Goal: Task Accomplishment & Management: Complete application form

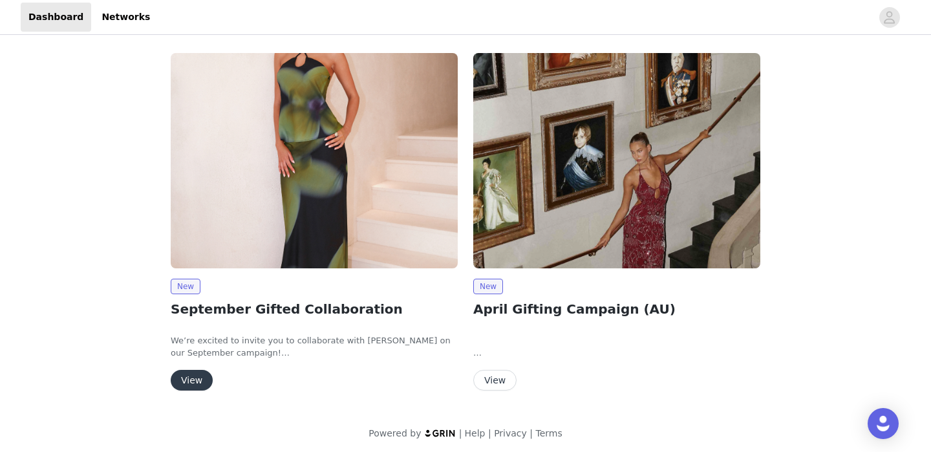
click at [204, 381] on button "View" at bounding box center [192, 380] width 42 height 21
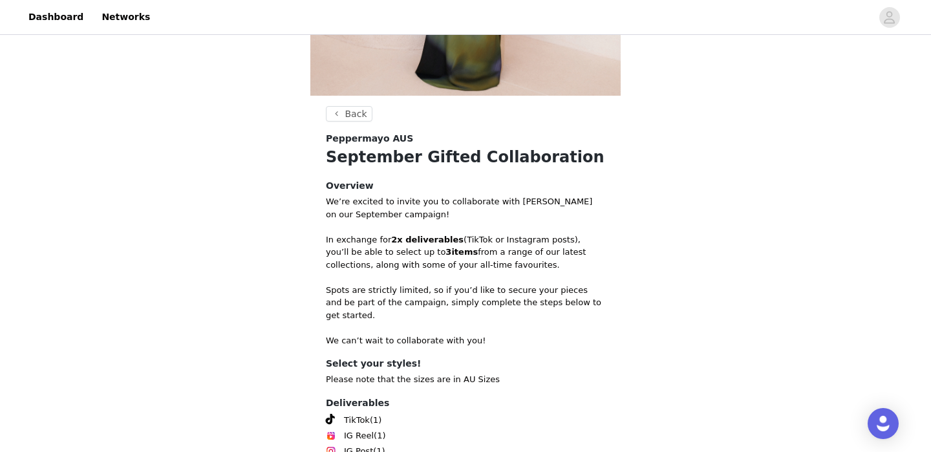
scroll to position [451, 0]
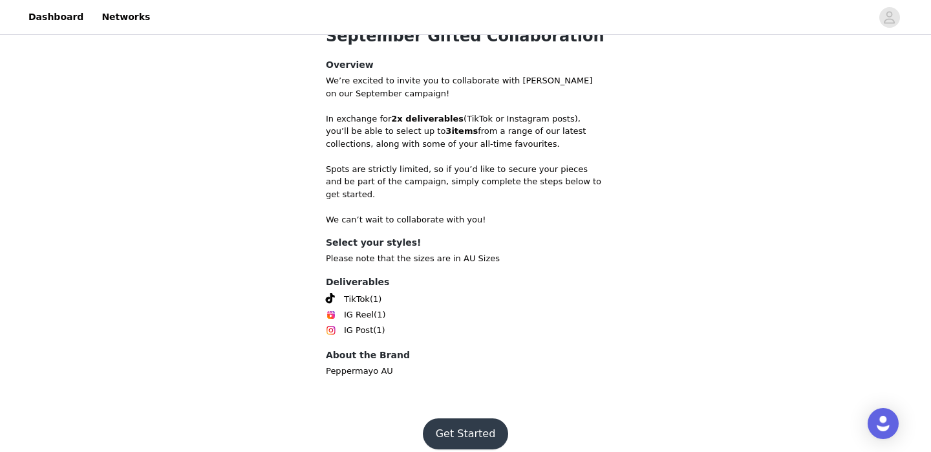
click at [463, 424] on button "Get Started" at bounding box center [466, 433] width 86 height 31
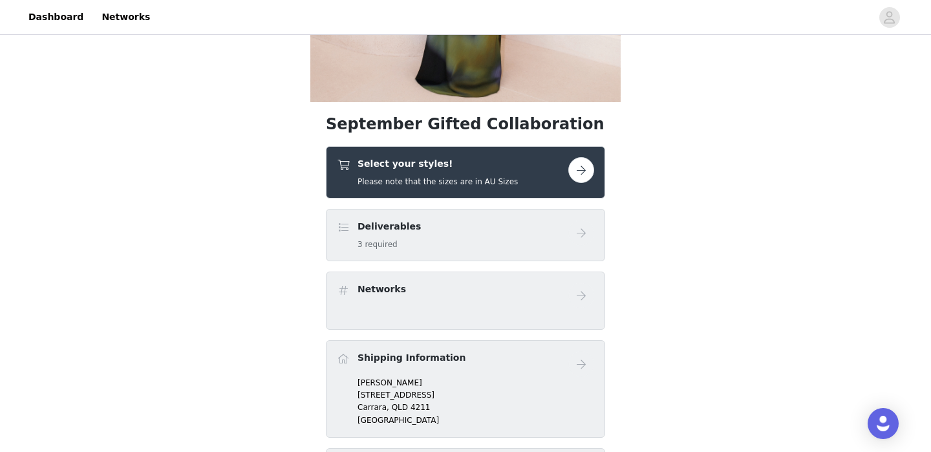
scroll to position [319, 0]
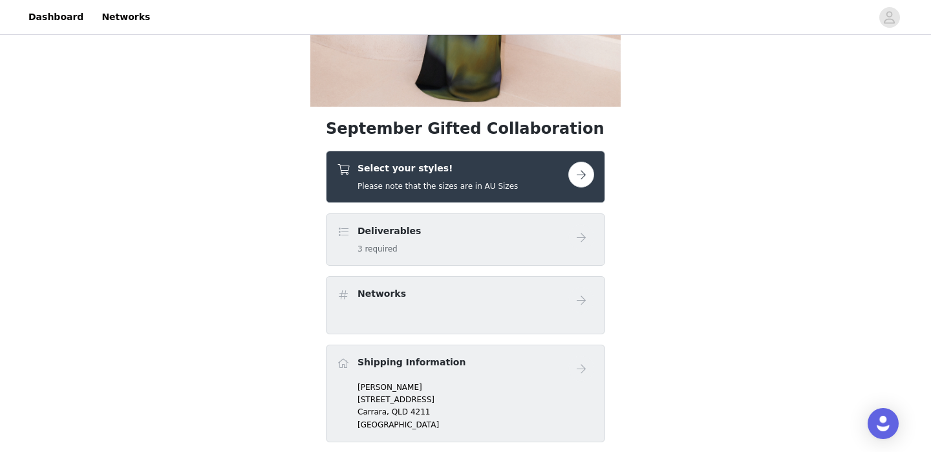
click at [582, 177] on button "button" at bounding box center [581, 175] width 26 height 26
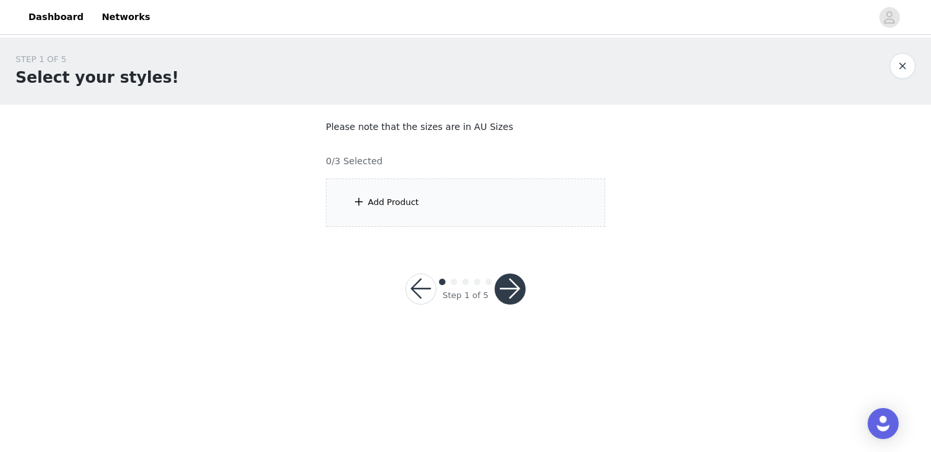
click at [430, 209] on div "Add Product" at bounding box center [465, 202] width 279 height 48
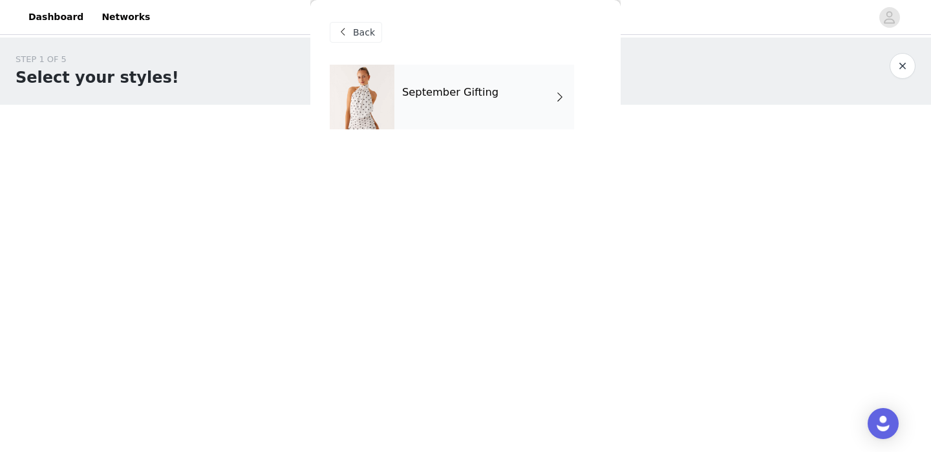
click at [438, 96] on h4 "September Gifting" at bounding box center [450, 93] width 96 height 12
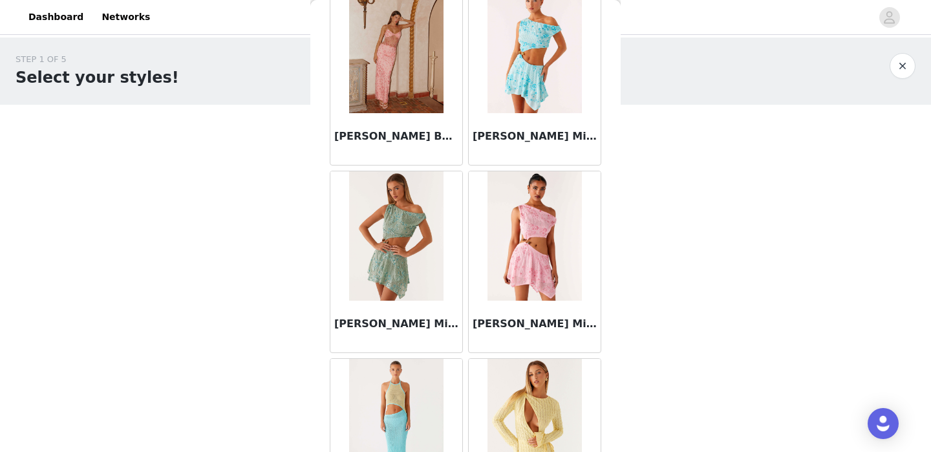
scroll to position [1527, 0]
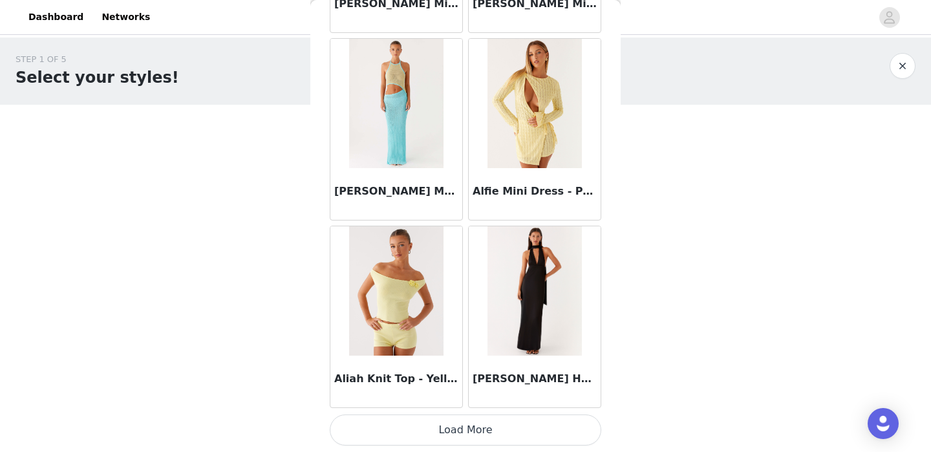
click at [456, 425] on button "Load More" at bounding box center [466, 429] width 272 height 31
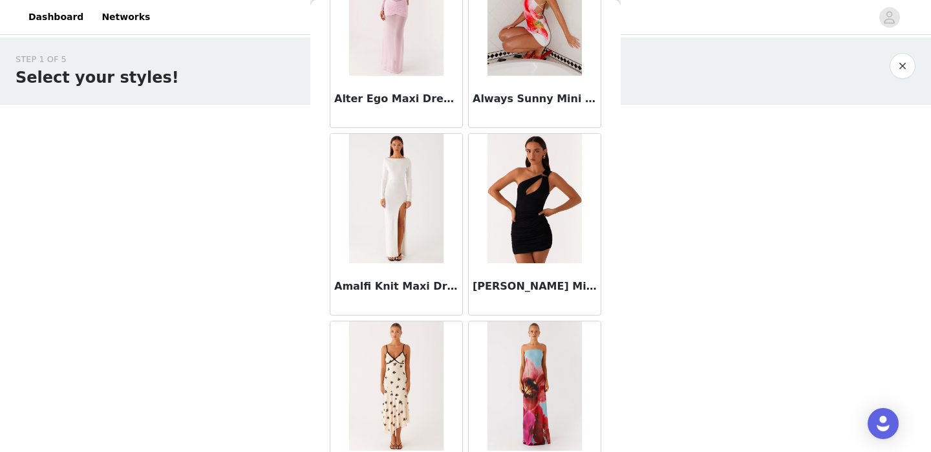
scroll to position [3402, 0]
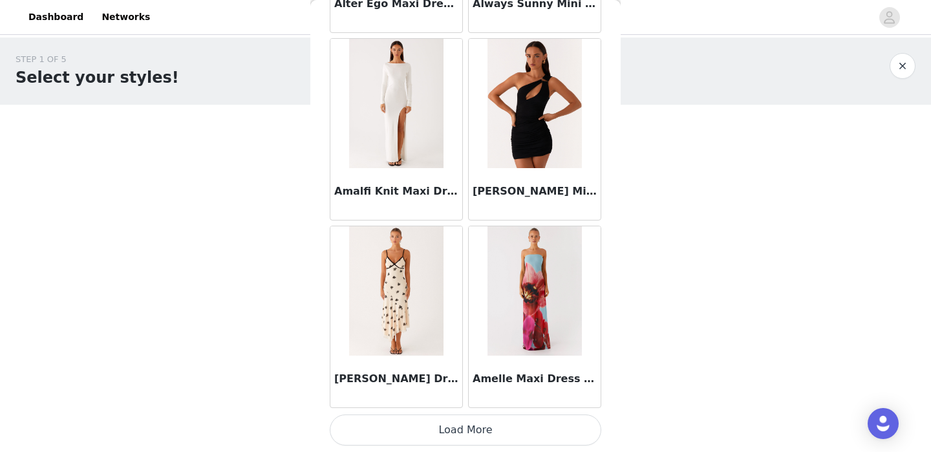
click at [470, 433] on button "Load More" at bounding box center [466, 429] width 272 height 31
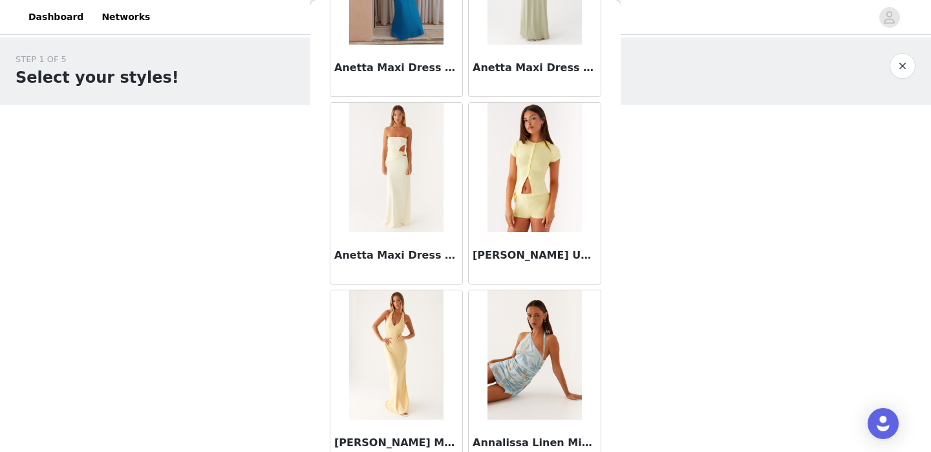
scroll to position [5277, 0]
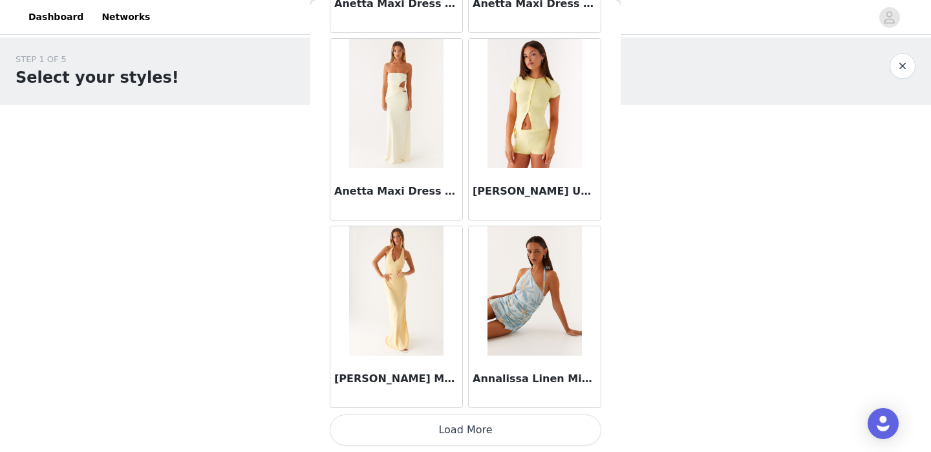
click at [473, 428] on button "Load More" at bounding box center [466, 429] width 272 height 31
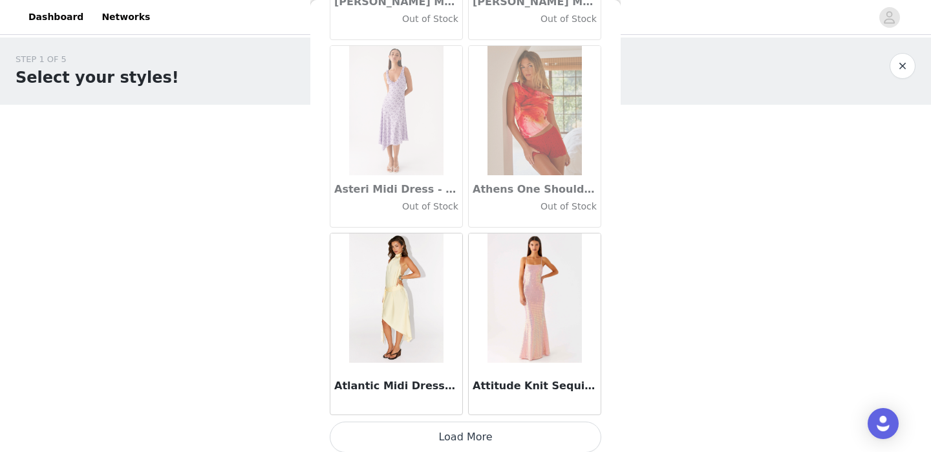
scroll to position [7152, 0]
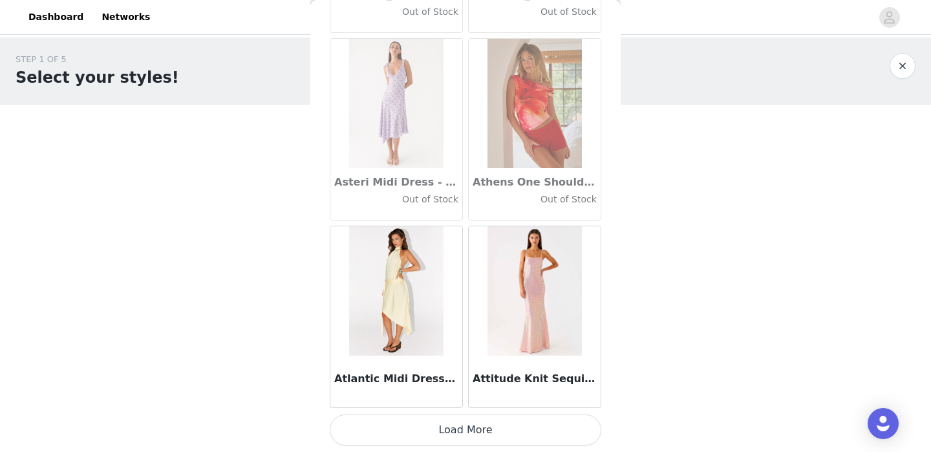
click at [465, 431] on button "Load More" at bounding box center [466, 429] width 272 height 31
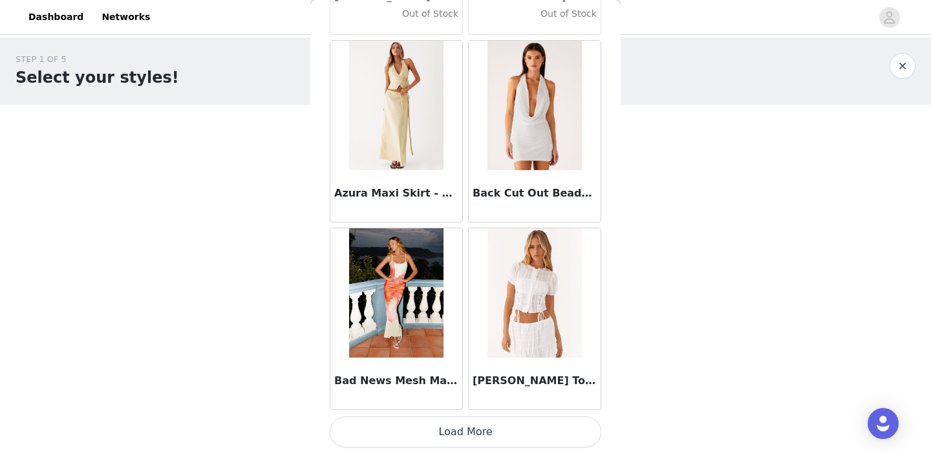
scroll to position [9027, 0]
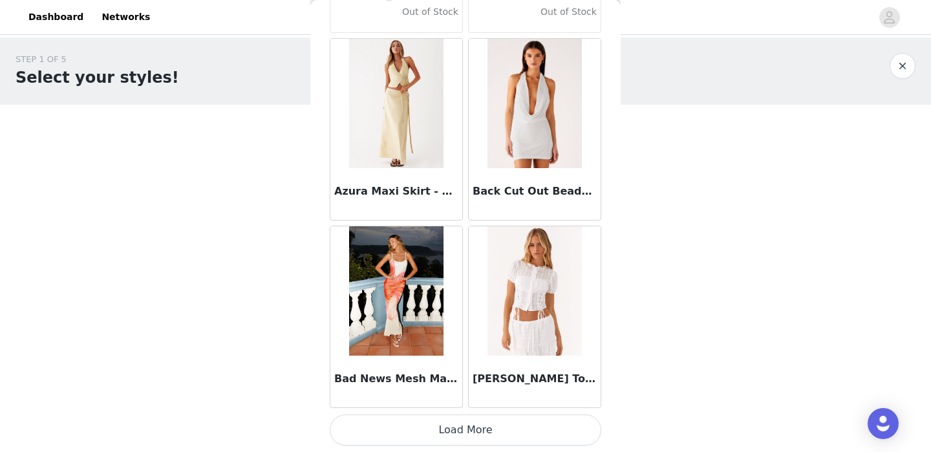
click at [458, 436] on button "Load More" at bounding box center [466, 429] width 272 height 31
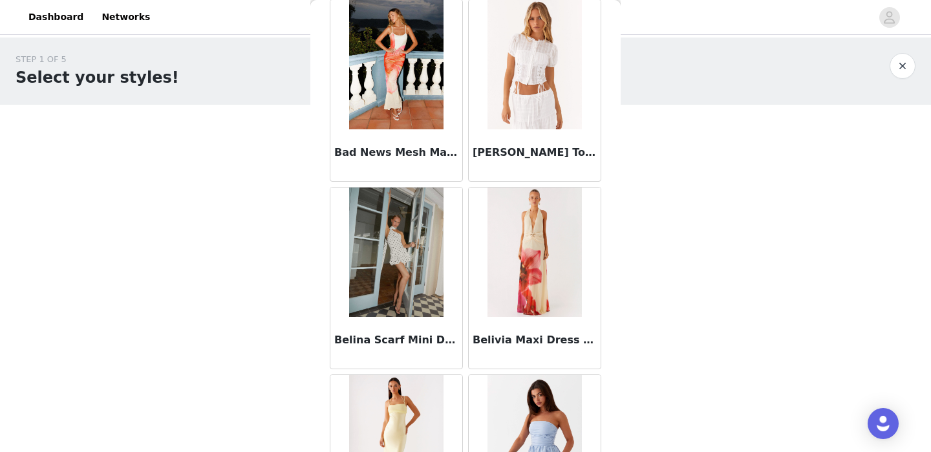
scroll to position [9270, 0]
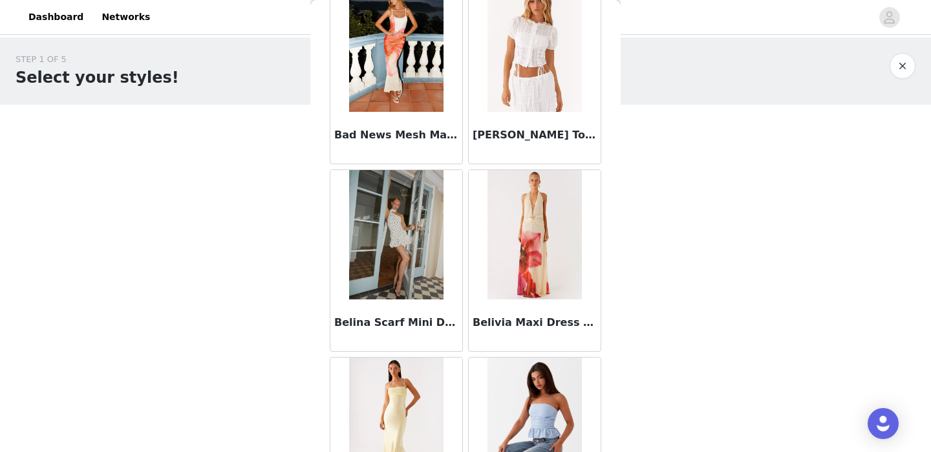
click at [541, 144] on div "[PERSON_NAME] Top - White" at bounding box center [535, 138] width 132 height 52
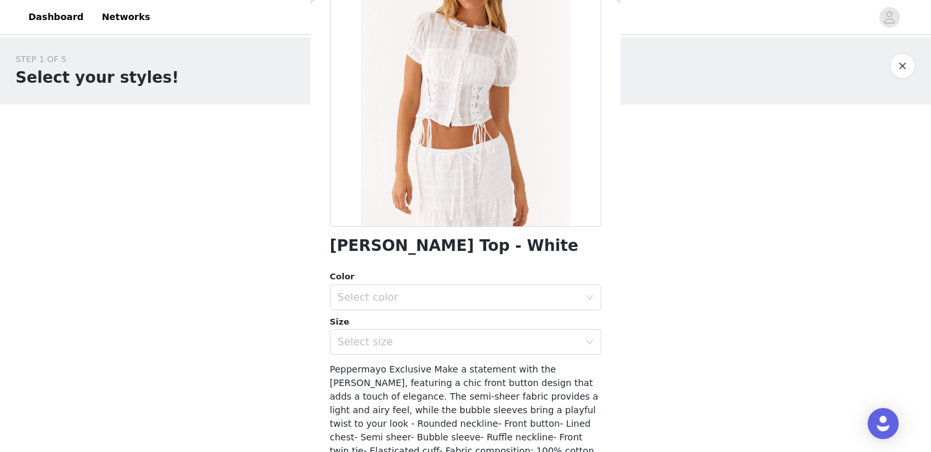
scroll to position [138, 0]
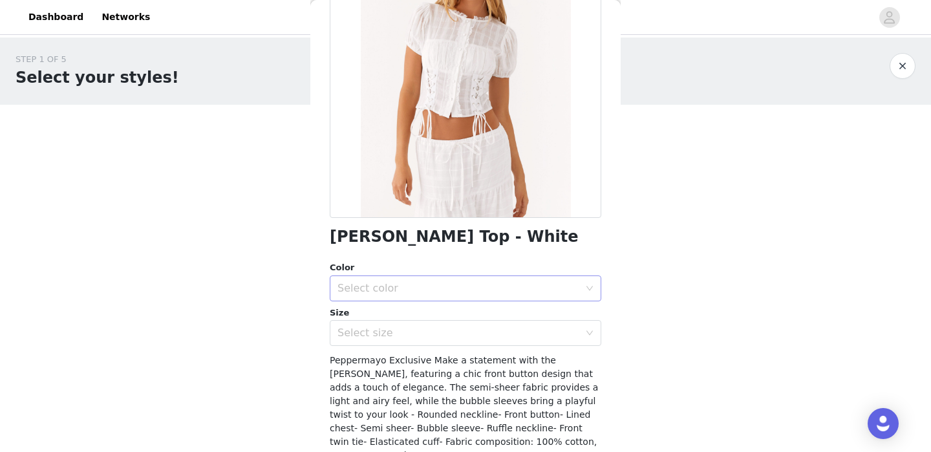
click at [482, 295] on div "Select color" at bounding box center [462, 288] width 248 height 25
click at [459, 316] on li "White" at bounding box center [466, 316] width 272 height 21
click at [440, 334] on div "Select size" at bounding box center [459, 333] width 242 height 13
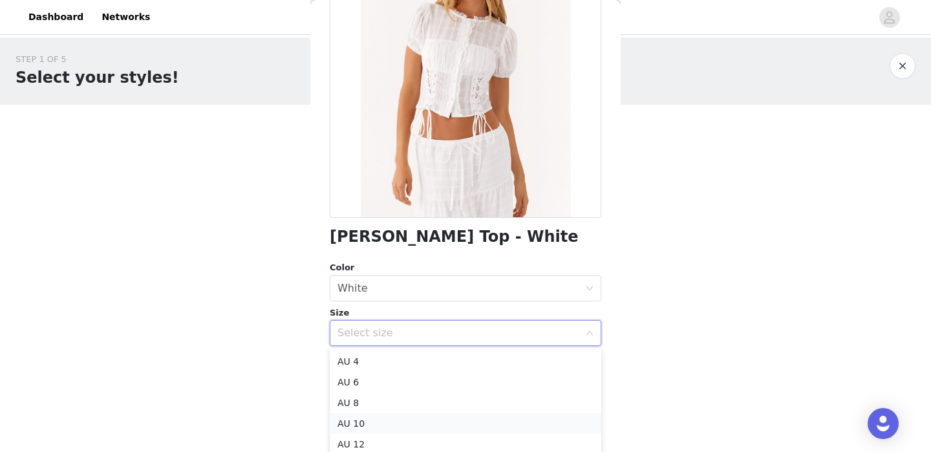
click at [414, 419] on li "AU 10" at bounding box center [466, 423] width 272 height 21
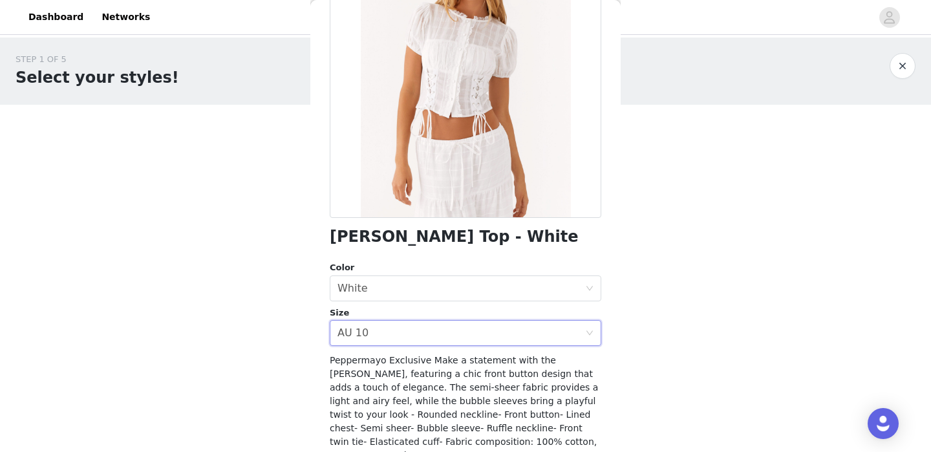
scroll to position [243, 0]
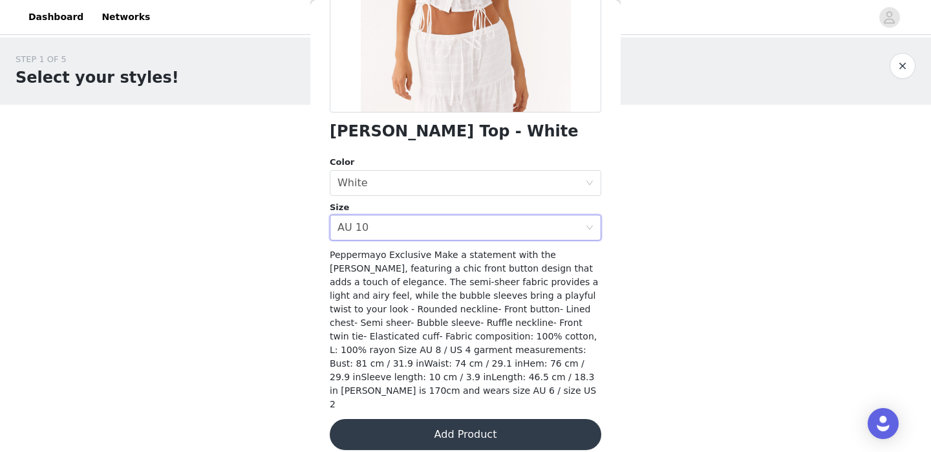
click at [434, 419] on button "Add Product" at bounding box center [466, 434] width 272 height 31
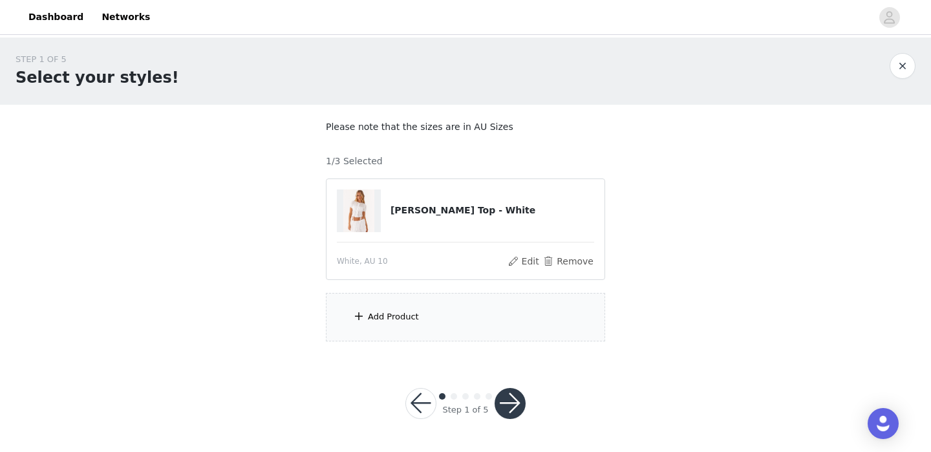
click at [412, 318] on div "Add Product" at bounding box center [393, 316] width 51 height 13
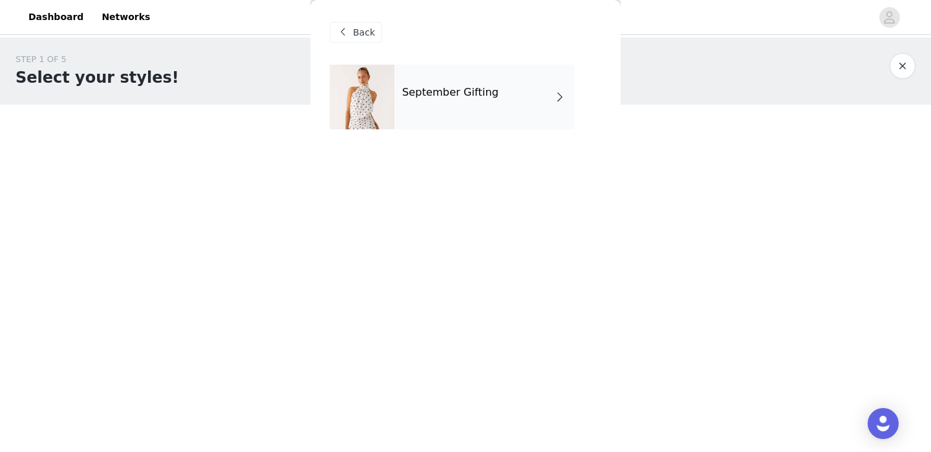
click at [500, 54] on div "Back" at bounding box center [466, 32] width 272 height 65
click at [498, 102] on div "September Gifting" at bounding box center [484, 97] width 180 height 65
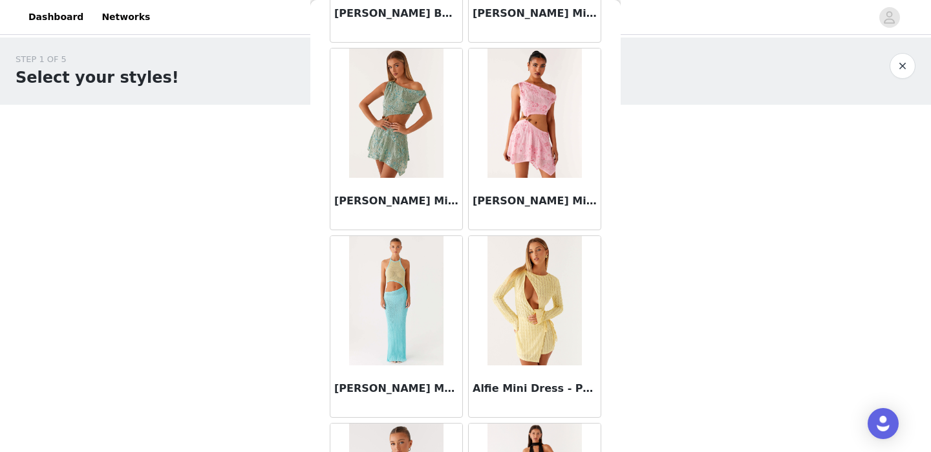
scroll to position [1527, 0]
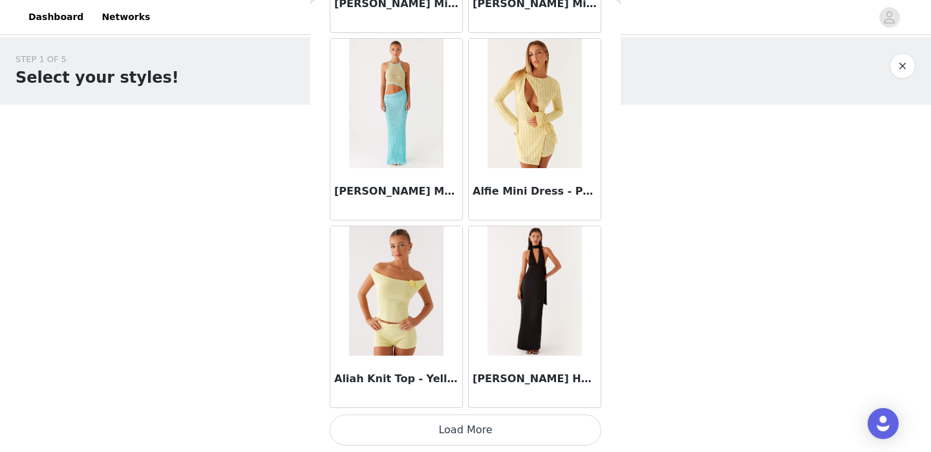
click at [433, 420] on button "Load More" at bounding box center [466, 429] width 272 height 31
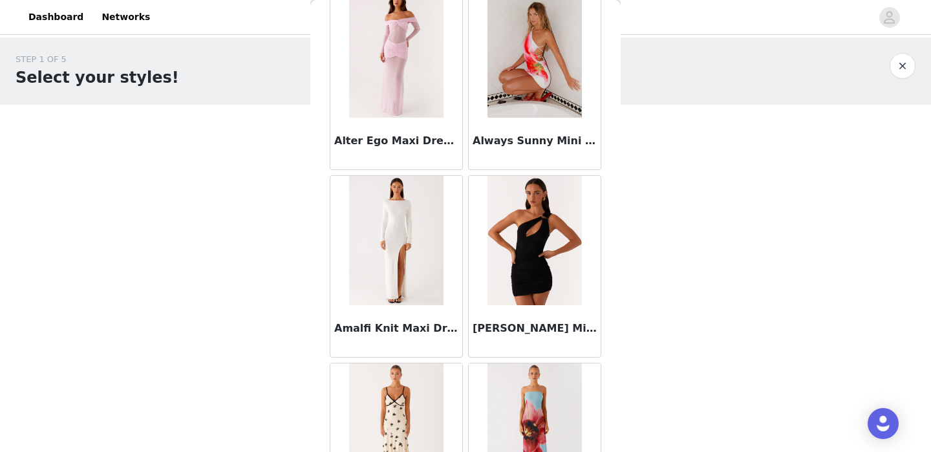
scroll to position [3402, 0]
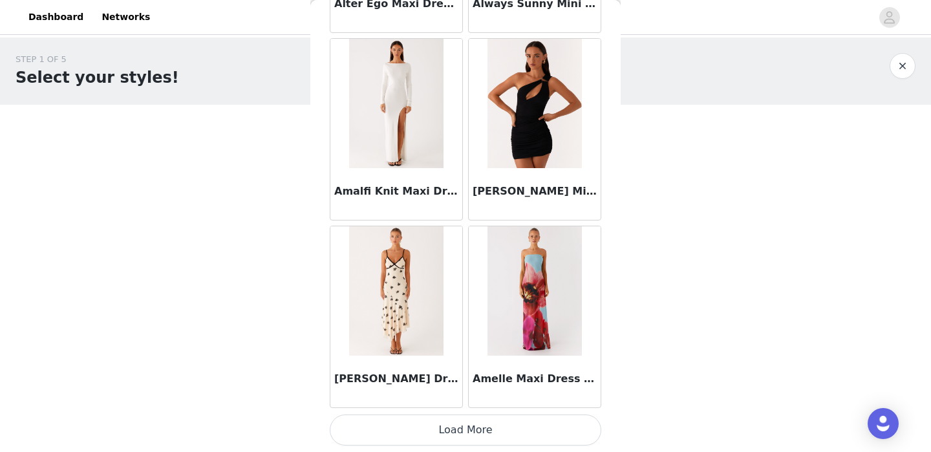
click at [436, 430] on button "Load More" at bounding box center [466, 429] width 272 height 31
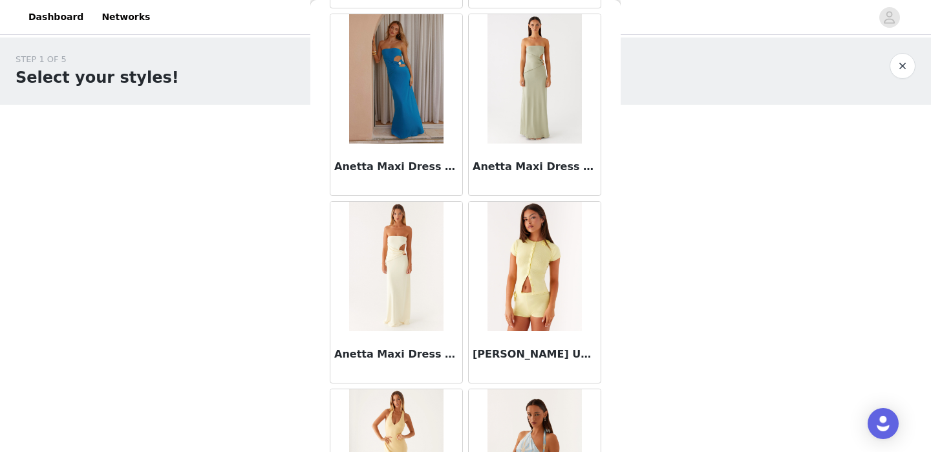
scroll to position [5277, 0]
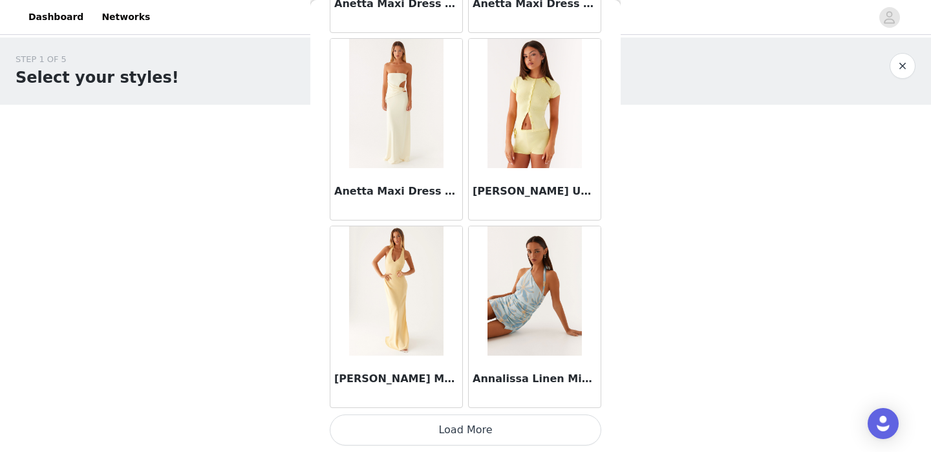
click at [430, 437] on button "Load More" at bounding box center [466, 429] width 272 height 31
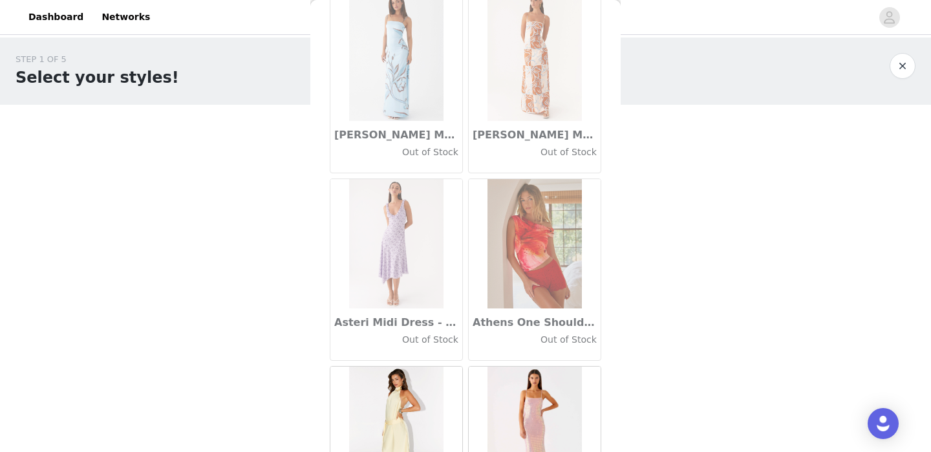
scroll to position [7152, 0]
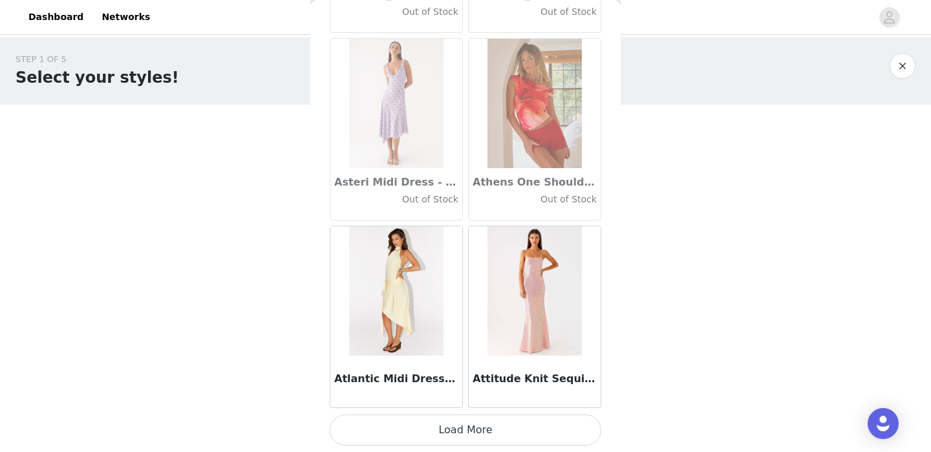
click at [420, 420] on button "Load More" at bounding box center [466, 429] width 272 height 31
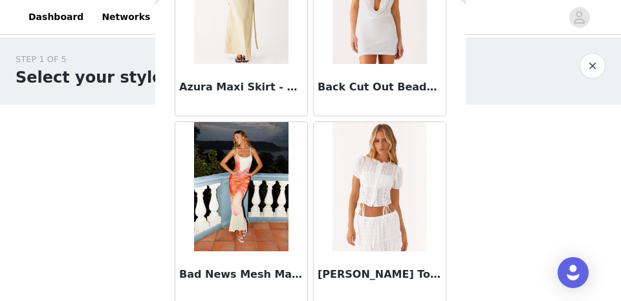
scroll to position [9177, 0]
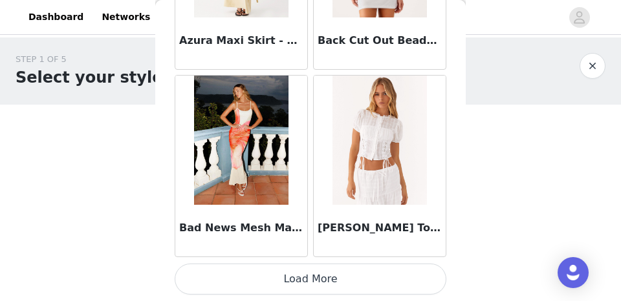
click at [286, 279] on button "Load More" at bounding box center [311, 279] width 272 height 31
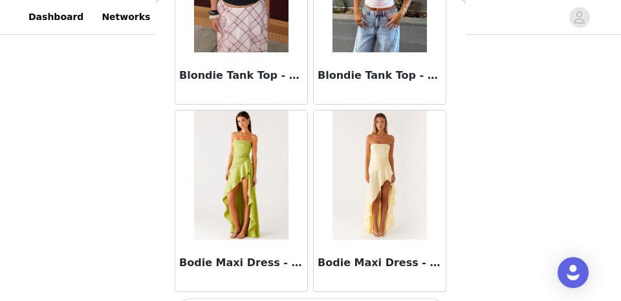
scroll to position [11052, 0]
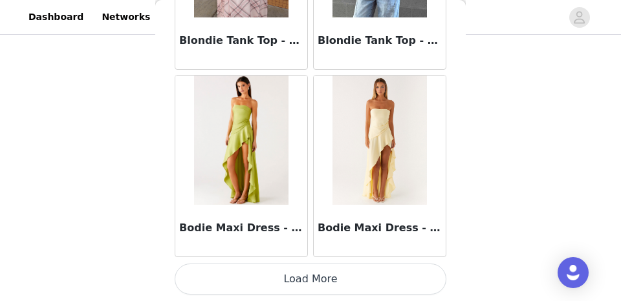
click at [316, 279] on button "Load More" at bounding box center [311, 279] width 272 height 31
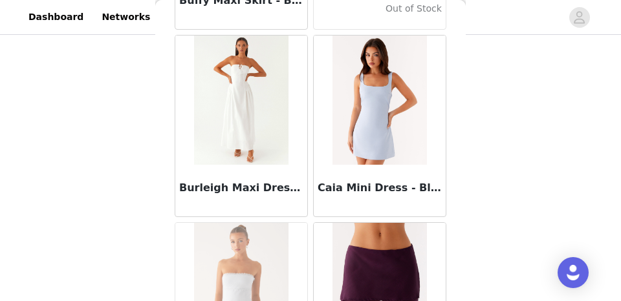
scroll to position [12927, 0]
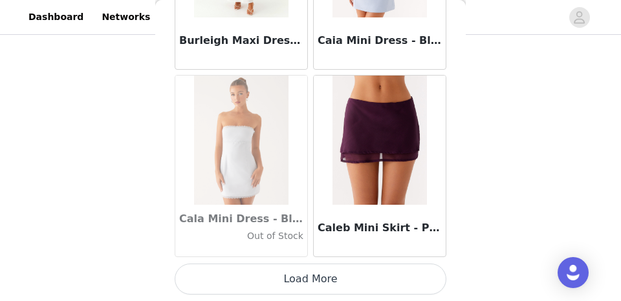
click at [305, 284] on button "Load More" at bounding box center [311, 279] width 272 height 31
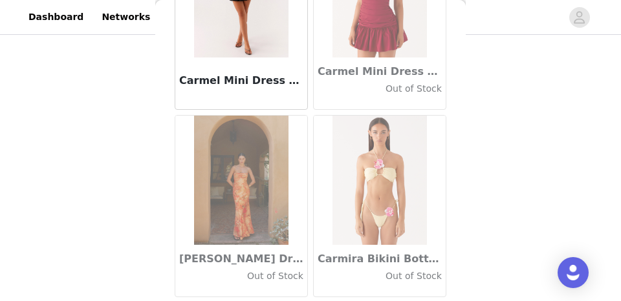
scroll to position [14802, 0]
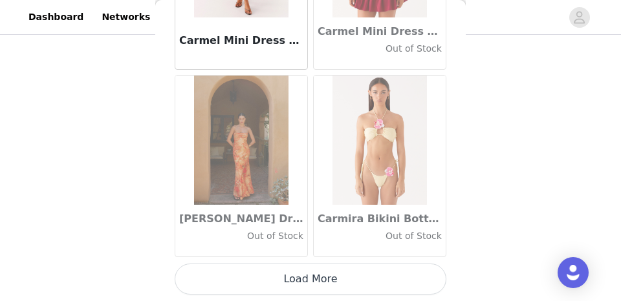
click at [308, 280] on button "Load More" at bounding box center [311, 279] width 272 height 31
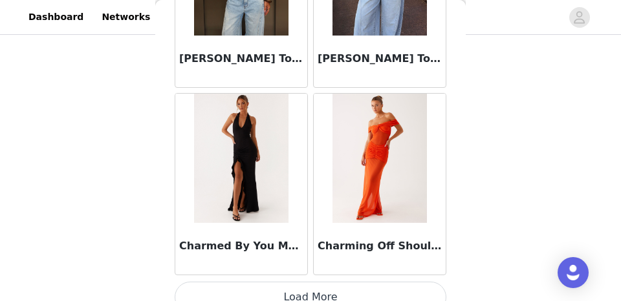
scroll to position [16677, 0]
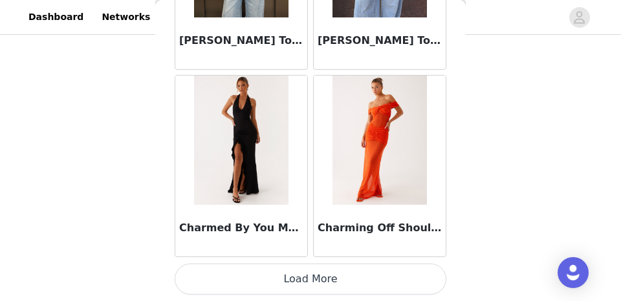
click at [303, 284] on button "Load More" at bounding box center [311, 279] width 272 height 31
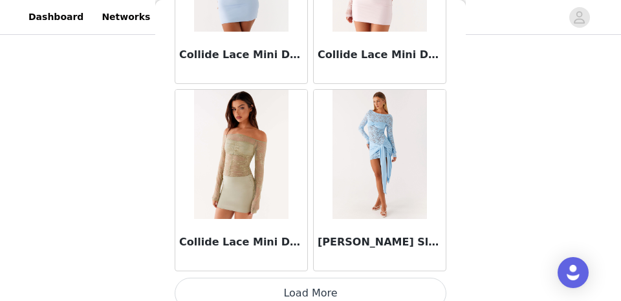
scroll to position [18552, 0]
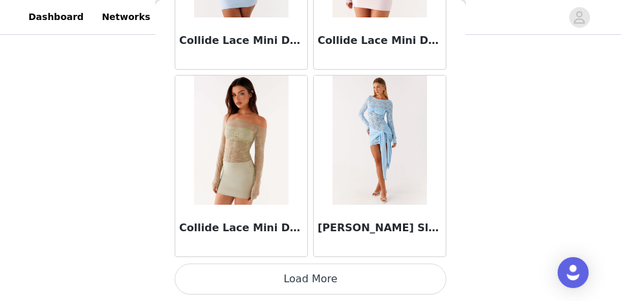
click at [335, 273] on button "Load More" at bounding box center [311, 279] width 272 height 31
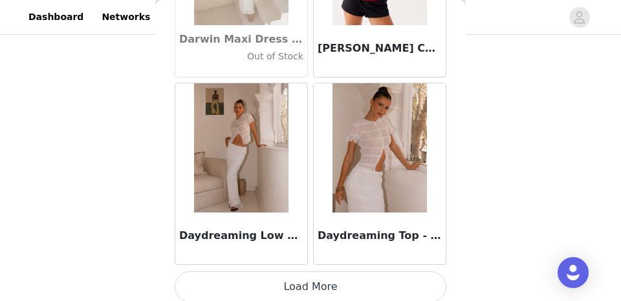
scroll to position [20428, 0]
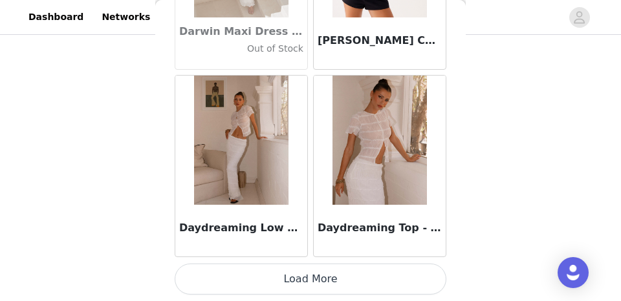
click at [317, 277] on button "Load More" at bounding box center [311, 279] width 272 height 31
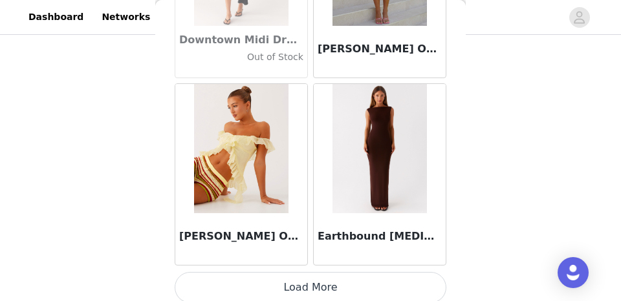
scroll to position [22303, 0]
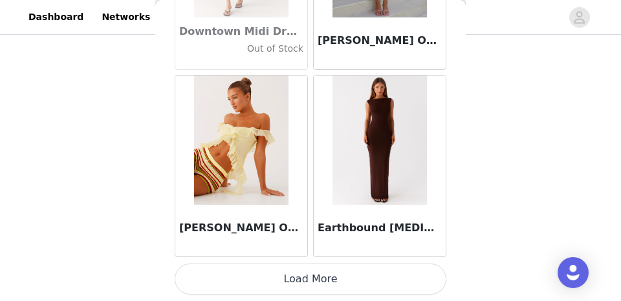
click at [341, 275] on button "Load More" at bounding box center [311, 279] width 272 height 31
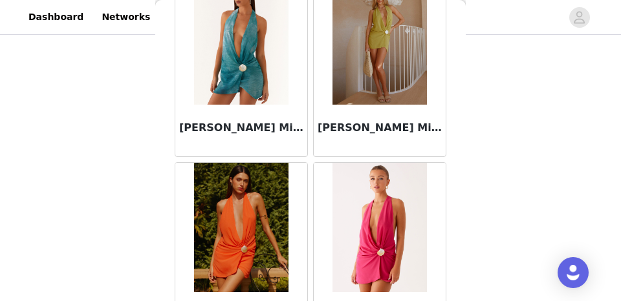
scroll to position [23907, 0]
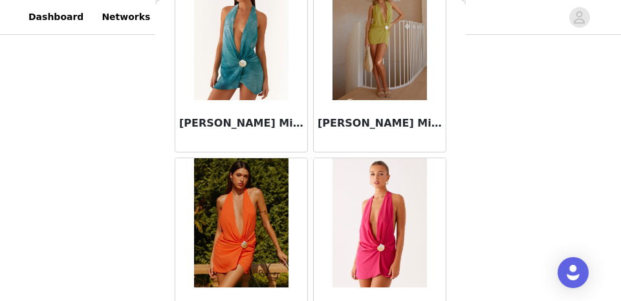
click at [376, 115] on div "[PERSON_NAME] Mini Dress - Lime" at bounding box center [380, 126] width 132 height 52
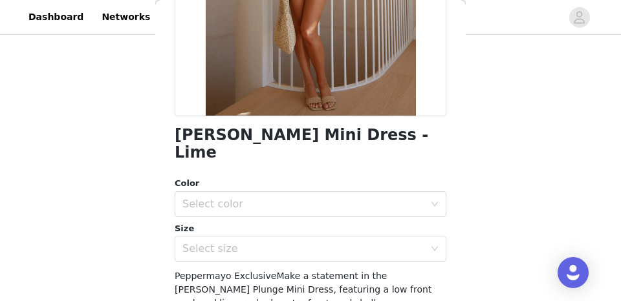
scroll to position [261, 0]
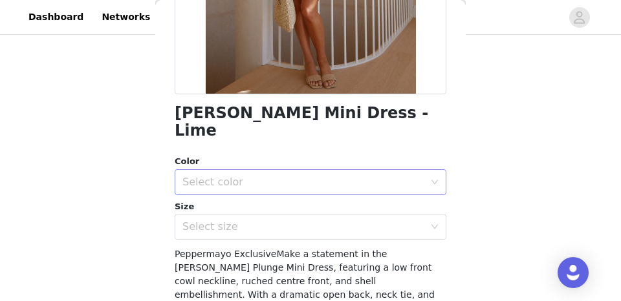
click at [268, 176] on div "Select color" at bounding box center [303, 182] width 242 height 13
click at [246, 193] on li "Lime" at bounding box center [311, 193] width 272 height 21
click at [248, 220] on div "Select size" at bounding box center [303, 226] width 242 height 13
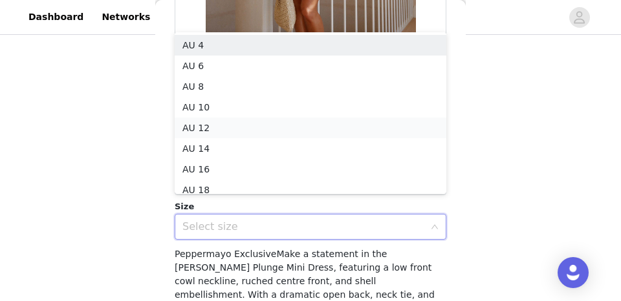
scroll to position [6, 0]
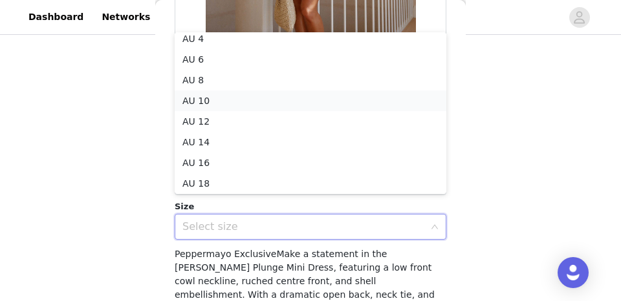
click at [228, 102] on li "AU 10" at bounding box center [311, 101] width 272 height 21
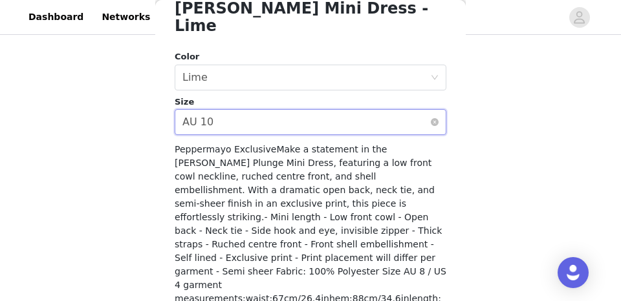
scroll to position [407, 0]
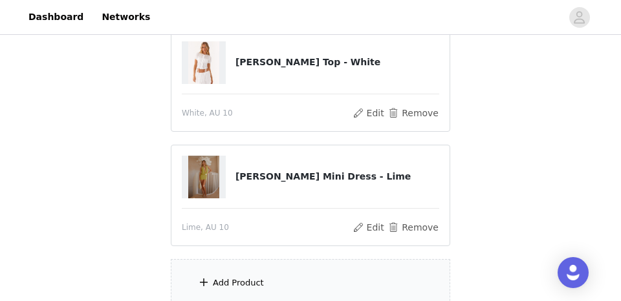
click at [288, 273] on div "Add Product" at bounding box center [310, 283] width 279 height 48
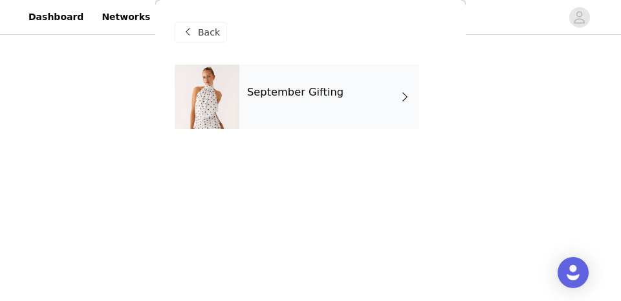
click at [304, 77] on div "September Gifting" at bounding box center [329, 97] width 180 height 65
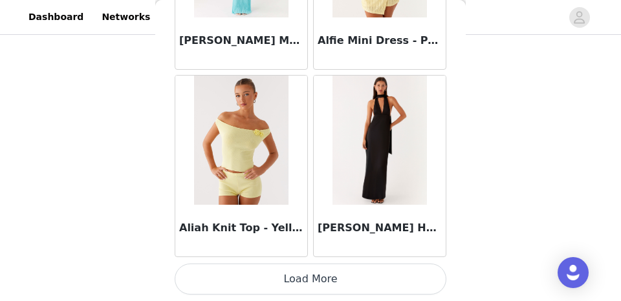
scroll to position [263, 0]
click at [298, 274] on button "Load More" at bounding box center [311, 279] width 272 height 31
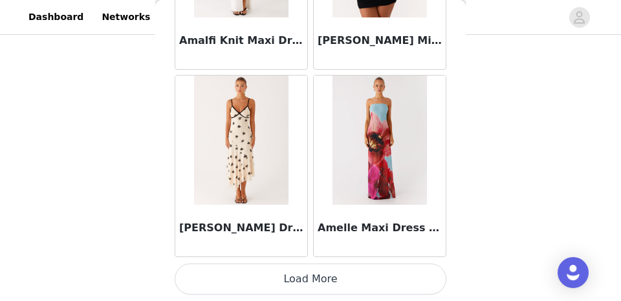
click at [299, 281] on button "Load More" at bounding box center [311, 279] width 272 height 31
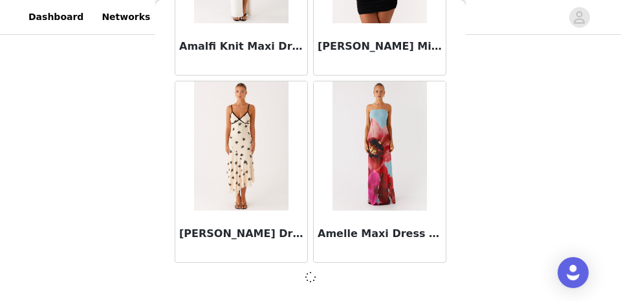
scroll to position [3546, 0]
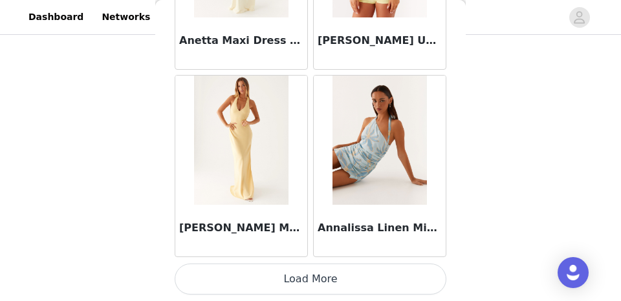
click at [299, 281] on button "Load More" at bounding box center [311, 279] width 272 height 31
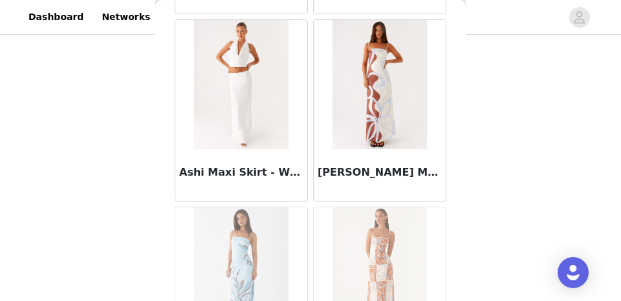
scroll to position [7302, 0]
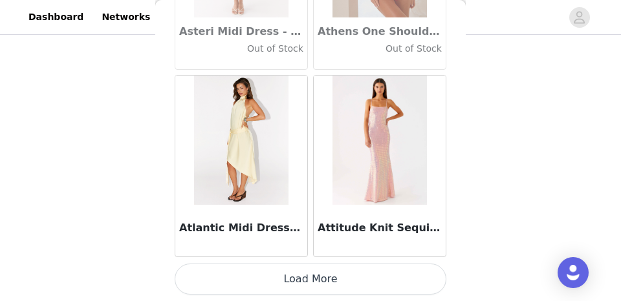
click at [299, 281] on button "Load More" at bounding box center [311, 279] width 272 height 31
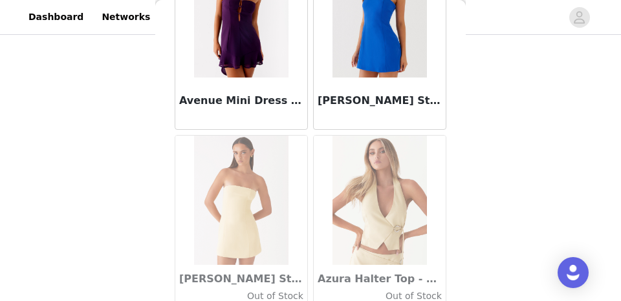
scroll to position [9177, 0]
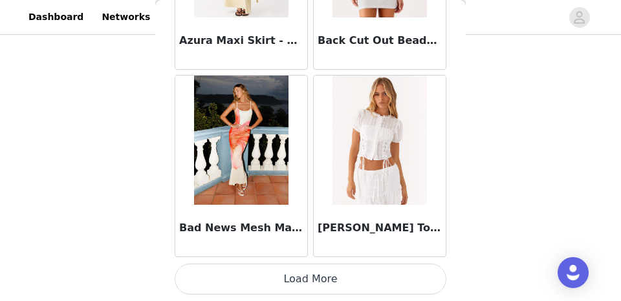
click at [286, 272] on button "Load More" at bounding box center [311, 279] width 272 height 31
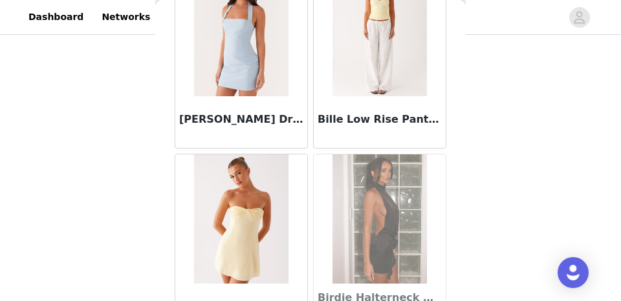
scroll to position [11052, 0]
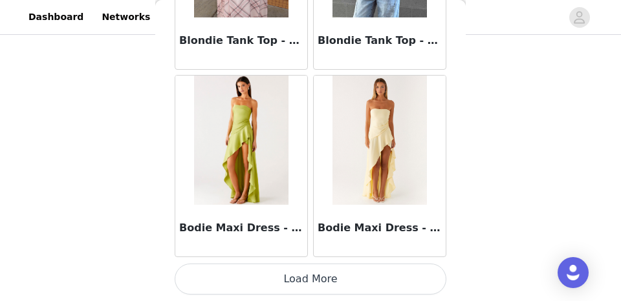
click at [279, 270] on button "Load More" at bounding box center [311, 279] width 272 height 31
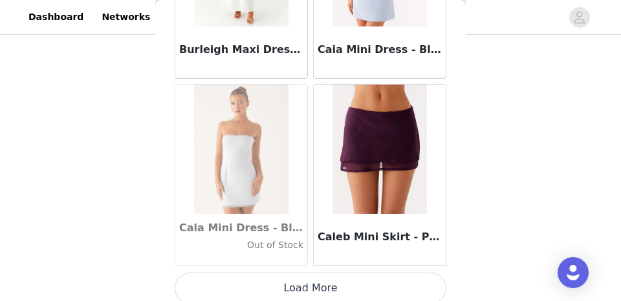
scroll to position [12927, 0]
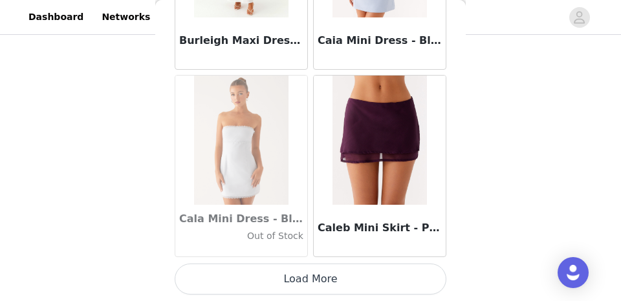
click at [286, 287] on button "Load More" at bounding box center [311, 279] width 272 height 31
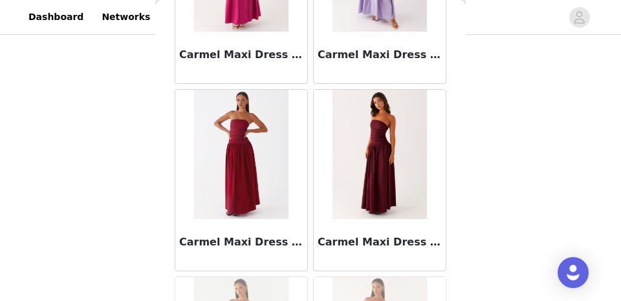
scroll to position [14802, 0]
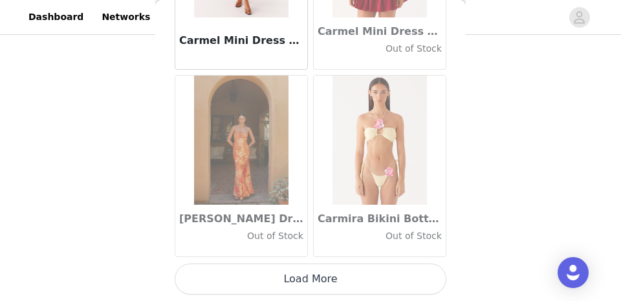
click at [305, 275] on button "Load More" at bounding box center [311, 279] width 272 height 31
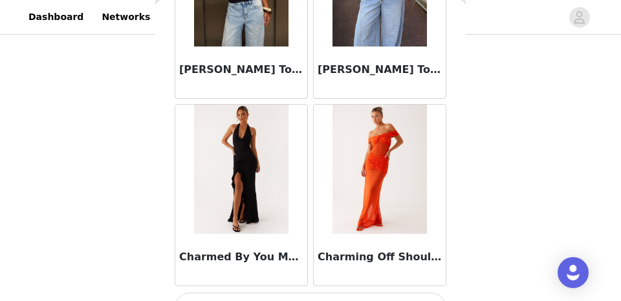
scroll to position [16677, 0]
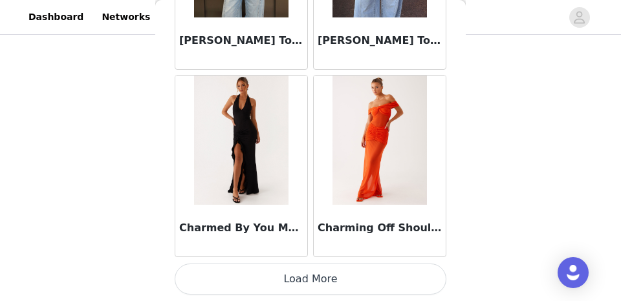
click at [289, 286] on button "Load More" at bounding box center [311, 279] width 272 height 31
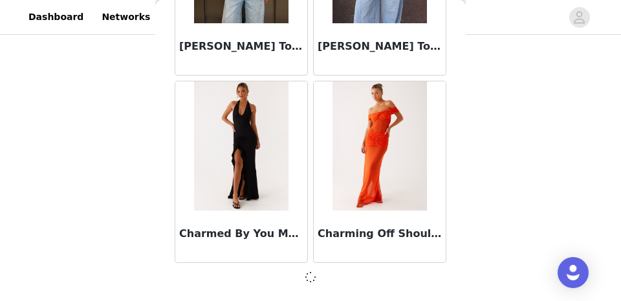
scroll to position [16672, 0]
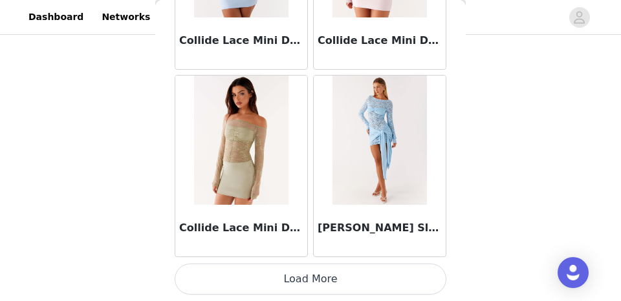
click at [289, 286] on button "Load More" at bounding box center [311, 279] width 272 height 31
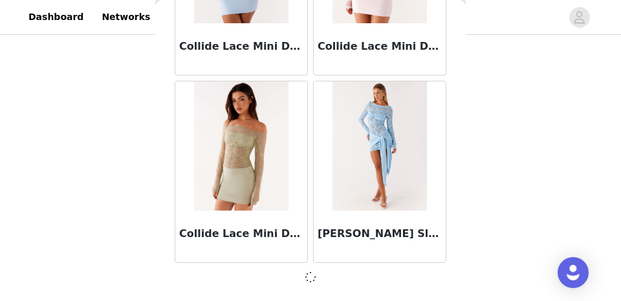
scroll to position [18547, 0]
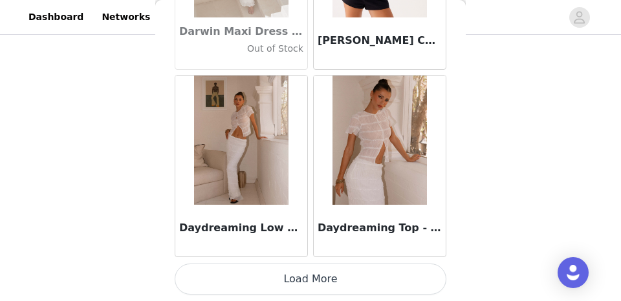
click at [289, 286] on button "Load More" at bounding box center [311, 279] width 272 height 31
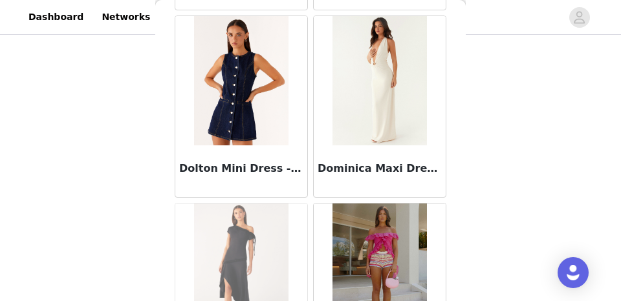
scroll to position [22303, 0]
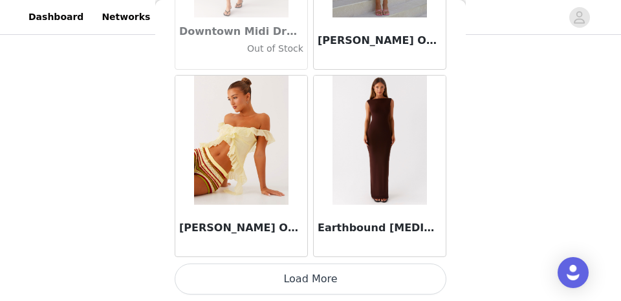
click at [289, 285] on button "Load More" at bounding box center [311, 279] width 272 height 31
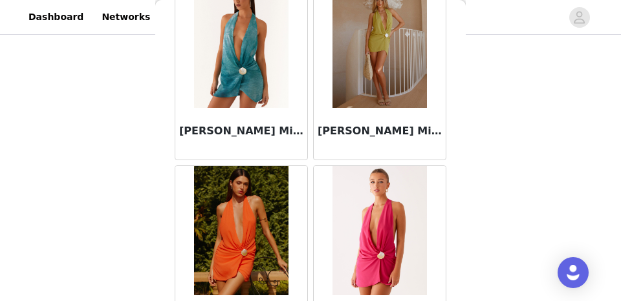
scroll to position [23874, 0]
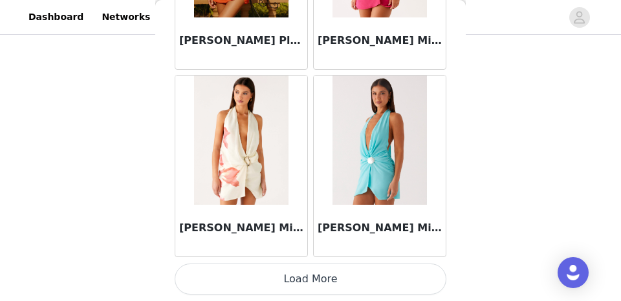
click at [286, 281] on button "Load More" at bounding box center [311, 279] width 272 height 31
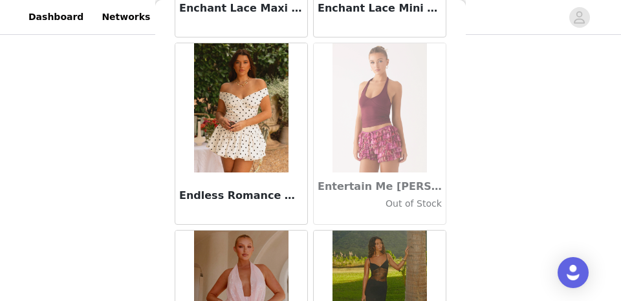
scroll to position [26053, 0]
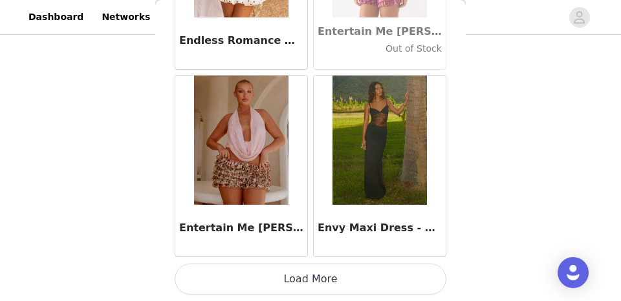
click at [292, 283] on button "Load More" at bounding box center [311, 279] width 272 height 31
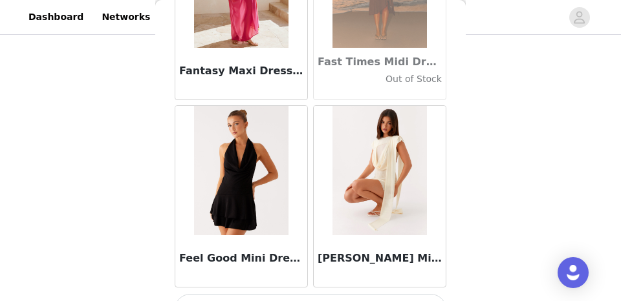
scroll to position [27928, 0]
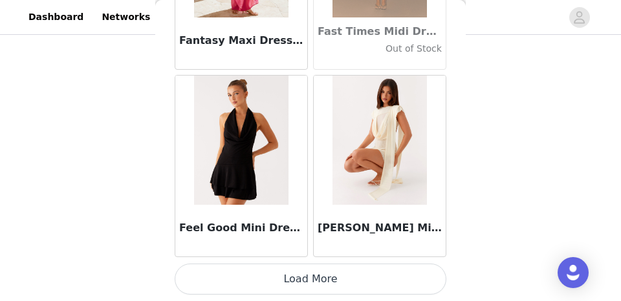
click at [303, 272] on button "Load More" at bounding box center [311, 279] width 272 height 31
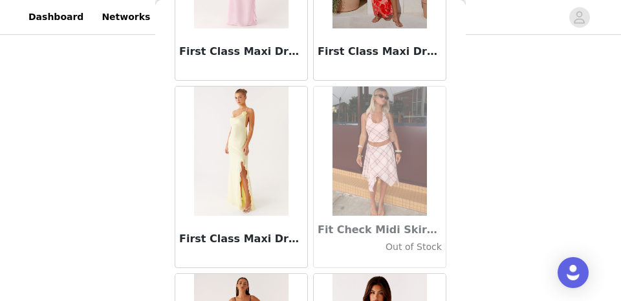
scroll to position [29803, 0]
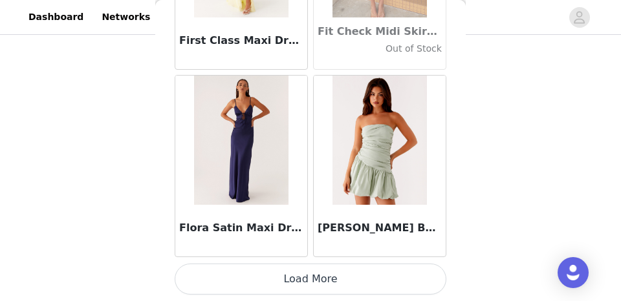
click at [309, 279] on button "Load More" at bounding box center [311, 279] width 272 height 31
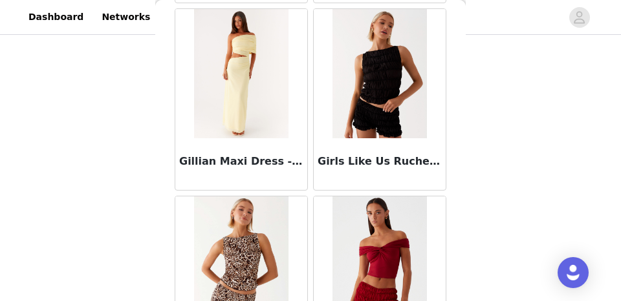
scroll to position [31678, 0]
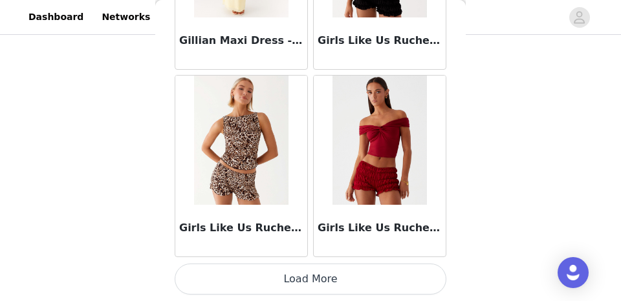
click at [301, 273] on button "Load More" at bounding box center [311, 279] width 272 height 31
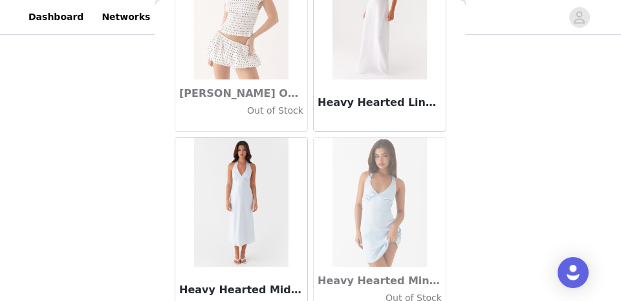
scroll to position [33553, 0]
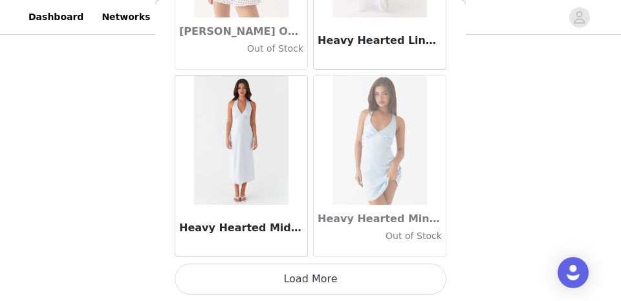
click at [330, 281] on button "Load More" at bounding box center [311, 279] width 272 height 31
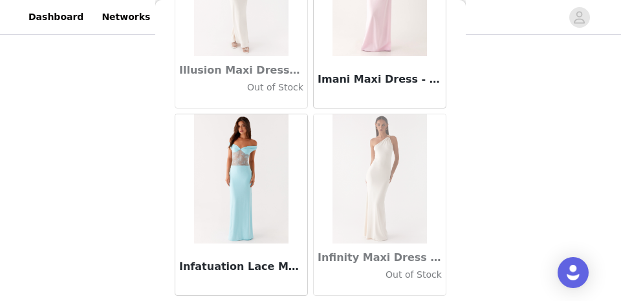
scroll to position [35428, 0]
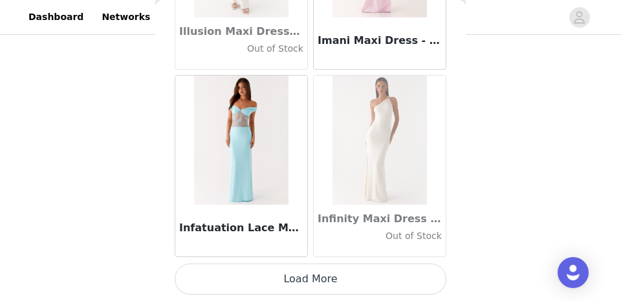
click at [325, 279] on button "Load More" at bounding box center [311, 279] width 272 height 31
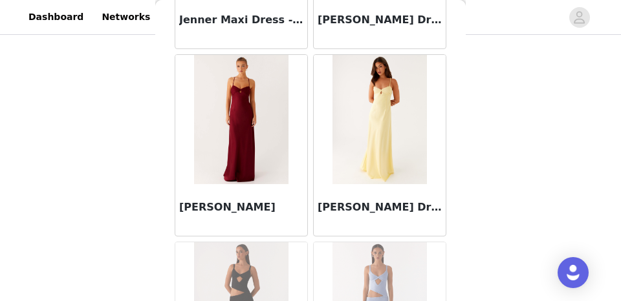
scroll to position [37303, 0]
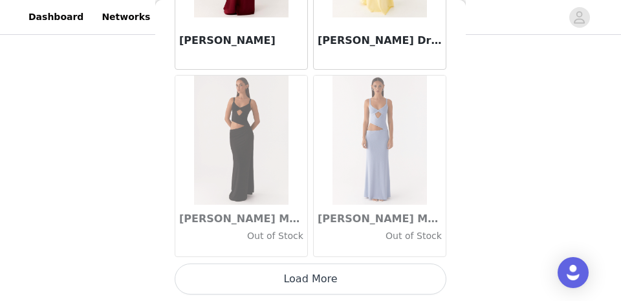
click at [302, 282] on button "Load More" at bounding box center [311, 279] width 272 height 31
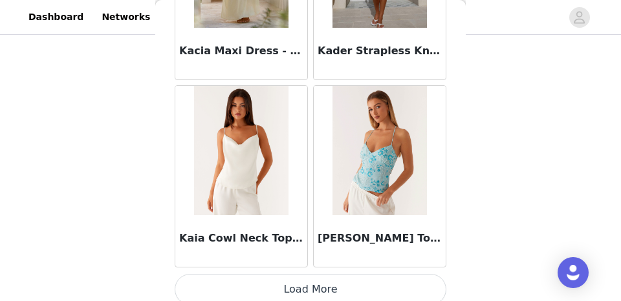
scroll to position [39178, 0]
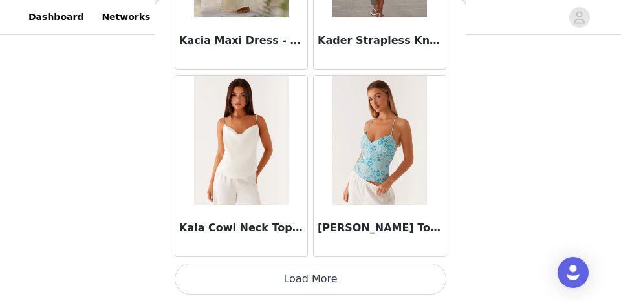
click at [290, 274] on button "Load More" at bounding box center [311, 279] width 272 height 31
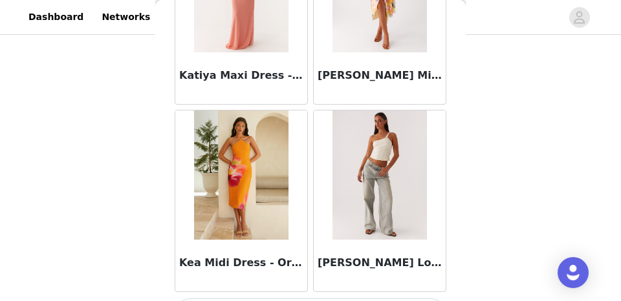
scroll to position [41053, 0]
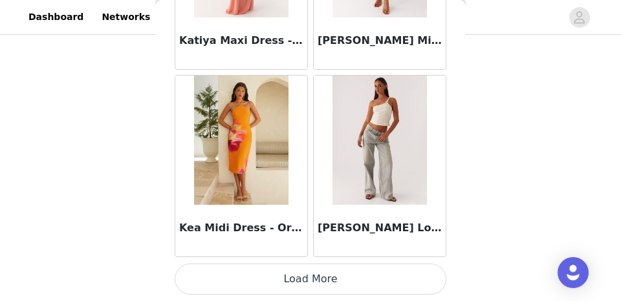
click at [298, 282] on button "Load More" at bounding box center [311, 279] width 272 height 31
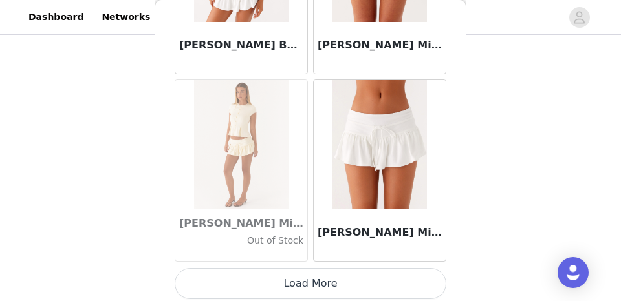
scroll to position [42928, 0]
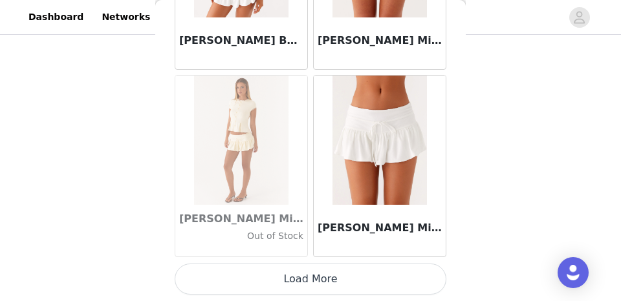
click at [305, 284] on button "Load More" at bounding box center [311, 279] width 272 height 31
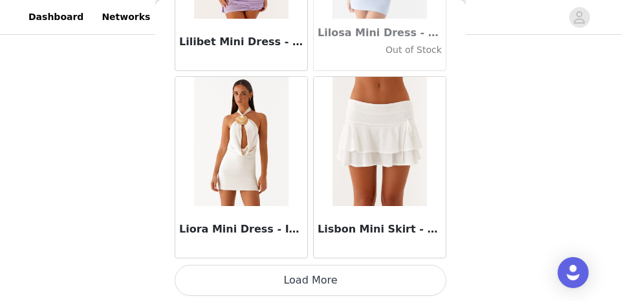
scroll to position [44803, 0]
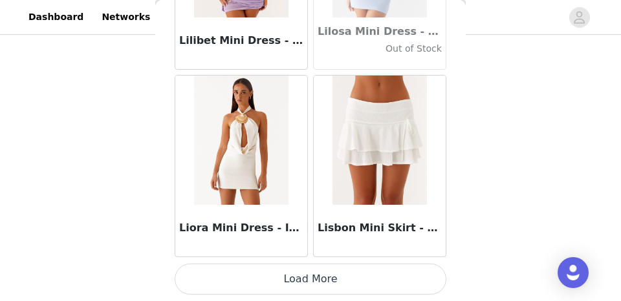
click at [299, 275] on button "Load More" at bounding box center [311, 279] width 272 height 31
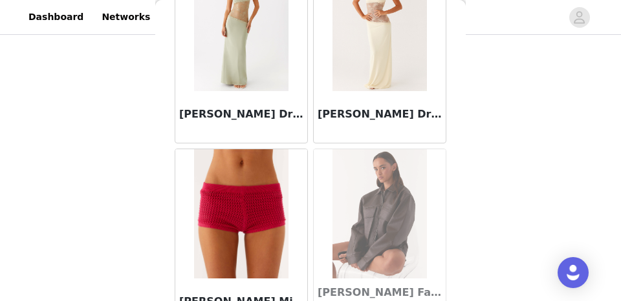
scroll to position [46678, 0]
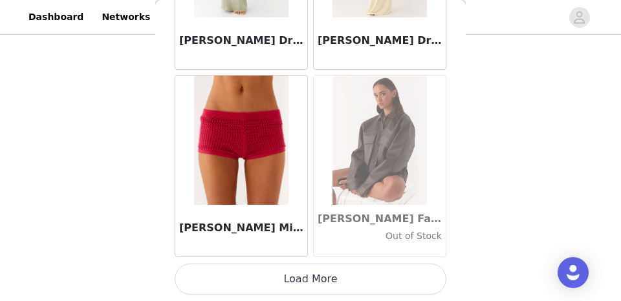
click at [311, 278] on button "Load More" at bounding box center [311, 279] width 272 height 31
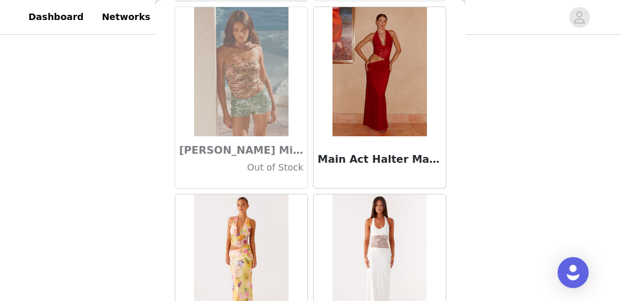
scroll to position [48553, 0]
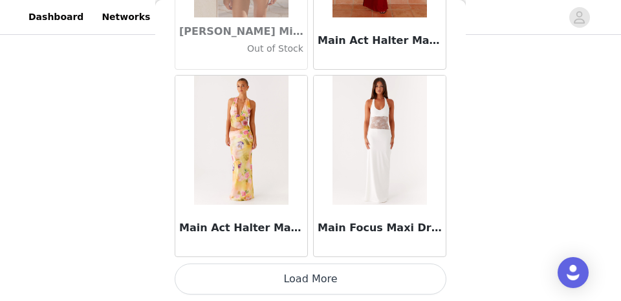
click at [310, 272] on button "Load More" at bounding box center [311, 279] width 272 height 31
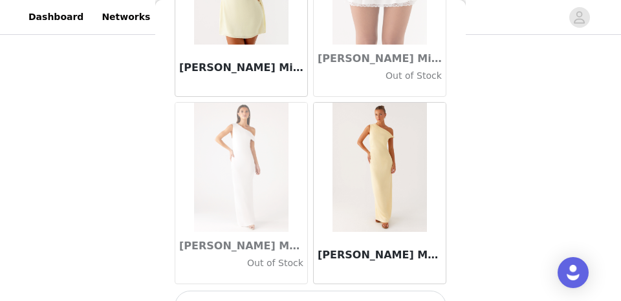
scroll to position [50428, 0]
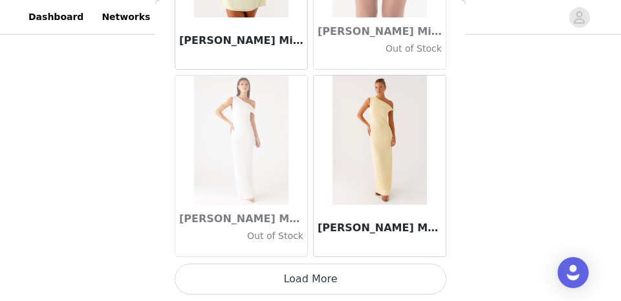
click at [317, 281] on button "Load More" at bounding box center [311, 279] width 272 height 31
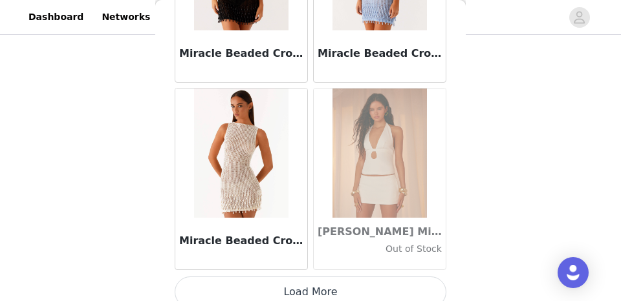
scroll to position [52303, 0]
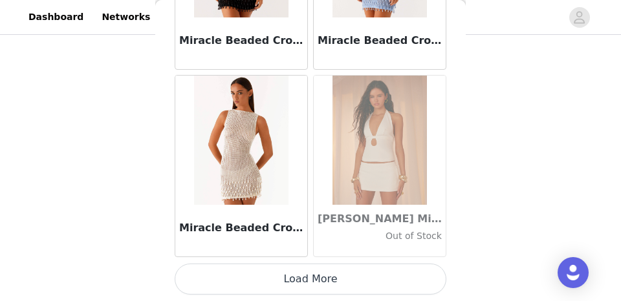
click at [345, 272] on button "Load More" at bounding box center [311, 279] width 272 height 31
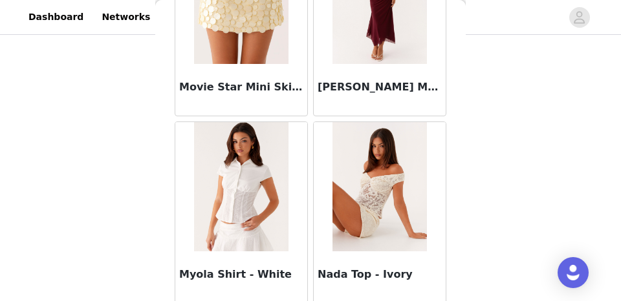
scroll to position [54178, 0]
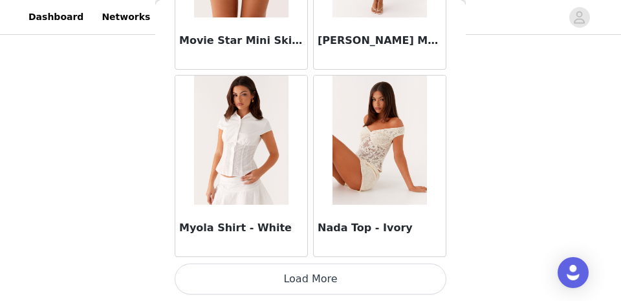
click at [342, 279] on button "Load More" at bounding box center [311, 279] width 272 height 31
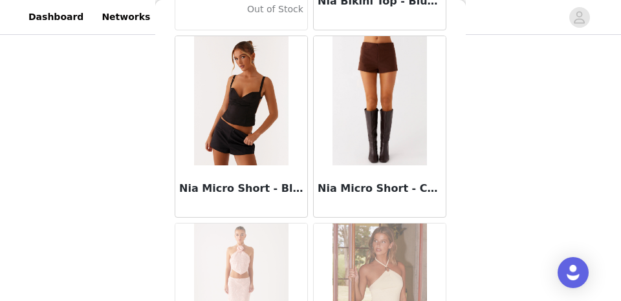
scroll to position [55339, 0]
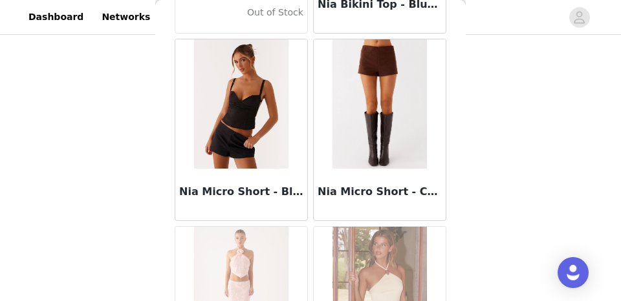
click at [255, 147] on img at bounding box center [241, 103] width 94 height 129
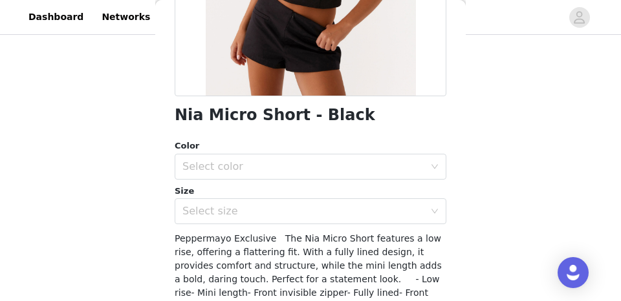
scroll to position [263, 0]
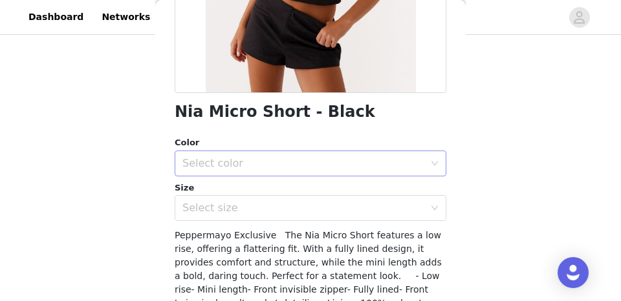
click at [241, 163] on div "Select color" at bounding box center [303, 163] width 242 height 13
click at [228, 193] on li "Black" at bounding box center [311, 192] width 272 height 21
click at [228, 205] on div "Select size" at bounding box center [303, 208] width 242 height 13
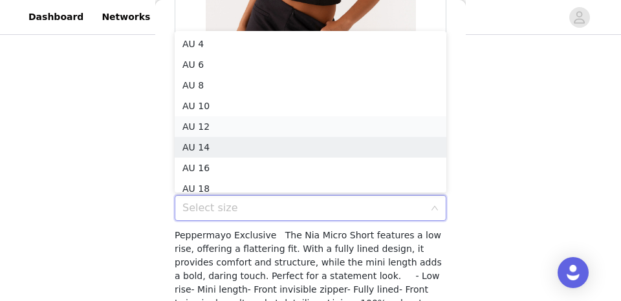
scroll to position [6, 0]
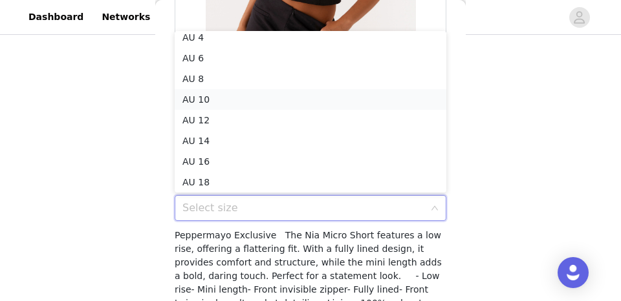
click at [230, 98] on li "AU 10" at bounding box center [311, 99] width 272 height 21
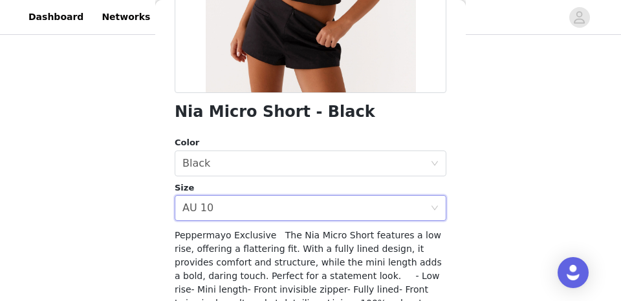
scroll to position [367, 0]
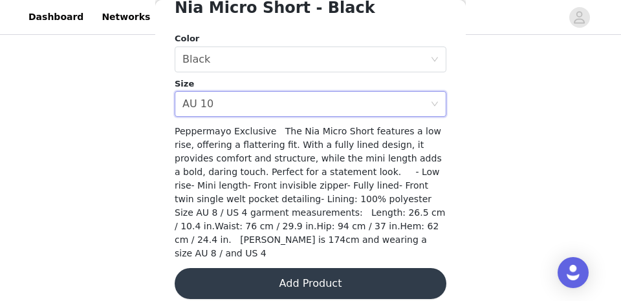
click at [277, 268] on button "Add Product" at bounding box center [311, 283] width 272 height 31
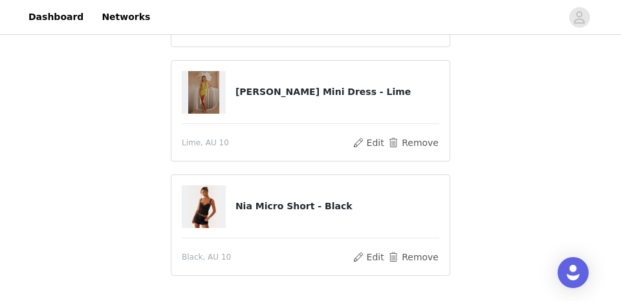
scroll to position [294, 0]
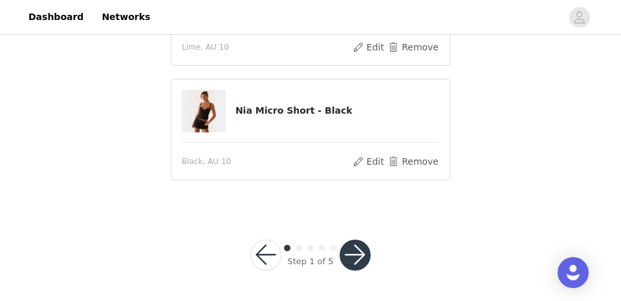
click at [352, 249] on button "button" at bounding box center [354, 255] width 31 height 31
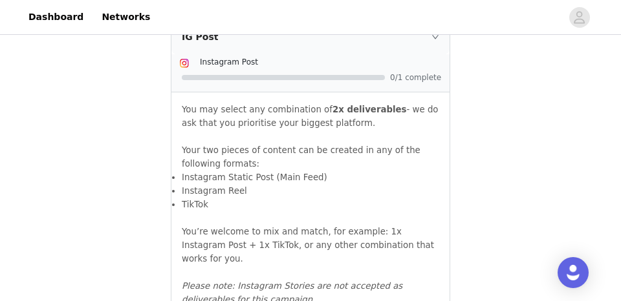
scroll to position [1610, 0]
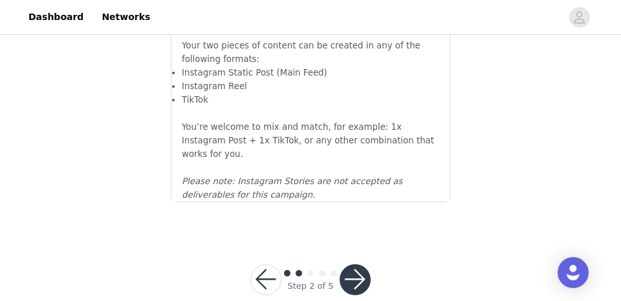
click at [358, 264] on button "button" at bounding box center [354, 279] width 31 height 31
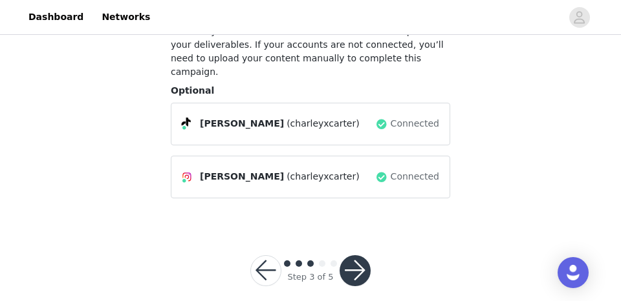
scroll to position [98, 0]
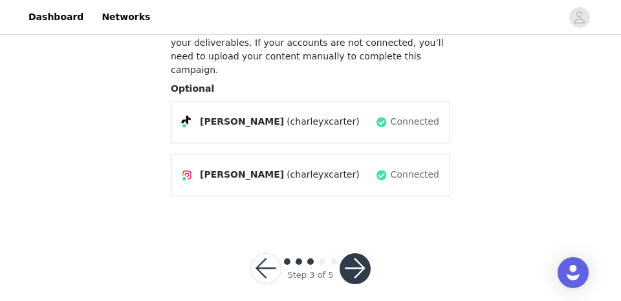
click at [359, 254] on button "button" at bounding box center [354, 268] width 31 height 31
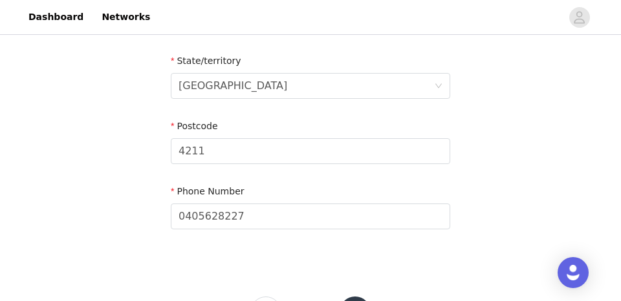
scroll to position [600, 0]
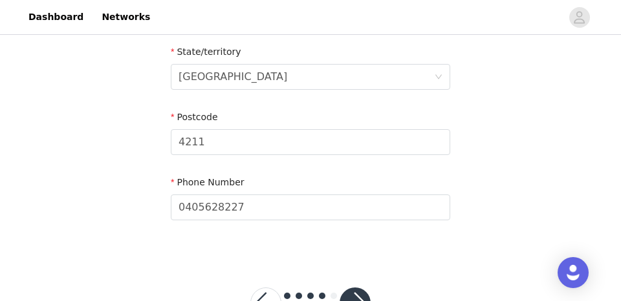
click at [363, 288] on button "button" at bounding box center [354, 303] width 31 height 31
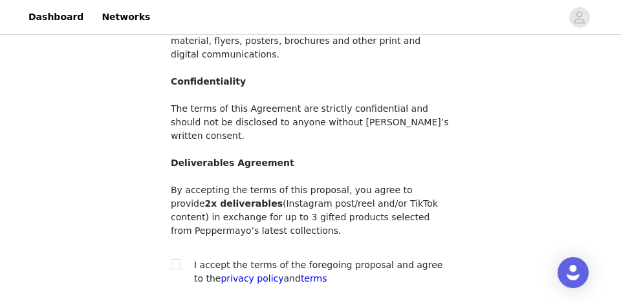
scroll to position [215, 0]
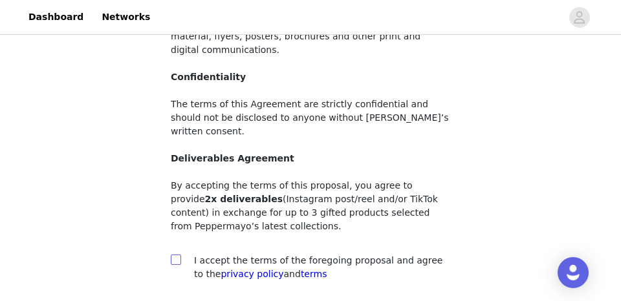
click at [175, 255] on input "checkbox" at bounding box center [175, 259] width 9 height 9
checkbox input "true"
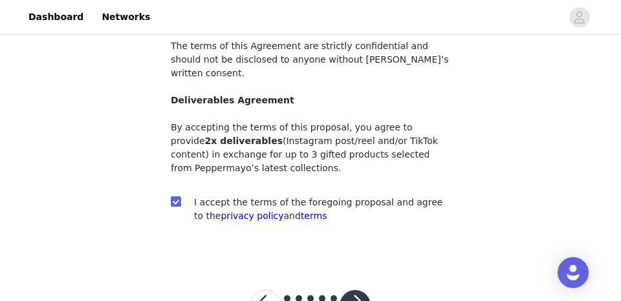
scroll to position [296, 0]
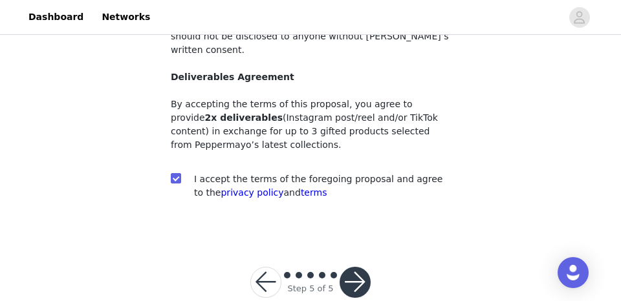
click at [356, 267] on button "button" at bounding box center [354, 282] width 31 height 31
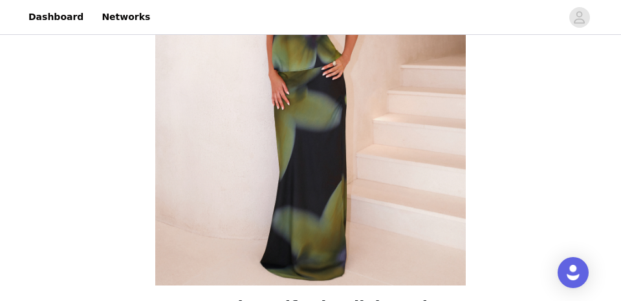
scroll to position [296, 0]
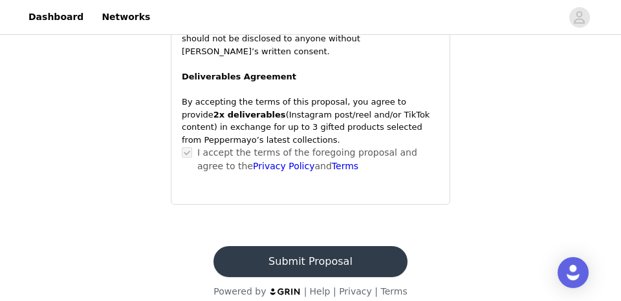
click at [299, 246] on button "Submit Proposal" at bounding box center [309, 261] width 193 height 31
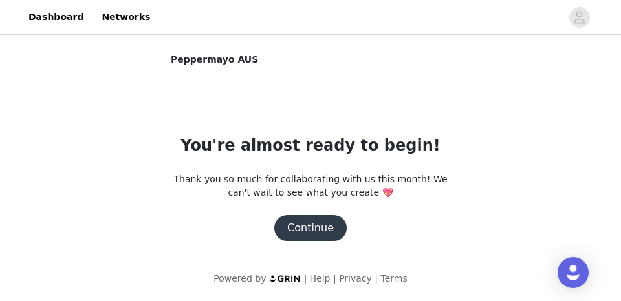
scroll to position [0, 0]
click at [299, 242] on section "Peppermayo AUS You're almost ready to begin! Thank you so much for collaboratin…" at bounding box center [310, 168] width 310 height 230
